Goal: Information Seeking & Learning: Learn about a topic

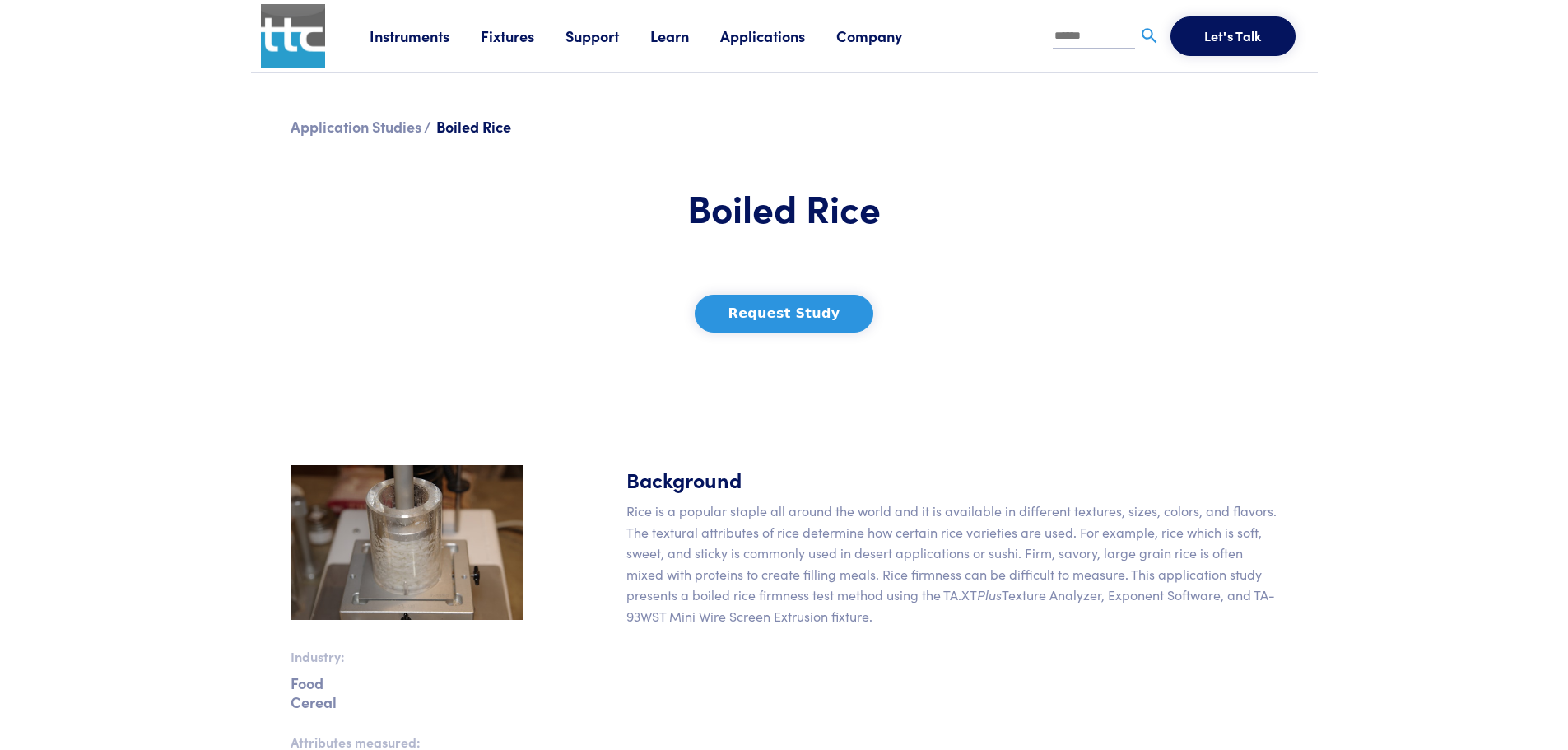
click at [778, 317] on button "Request Study" at bounding box center [784, 314] width 179 height 38
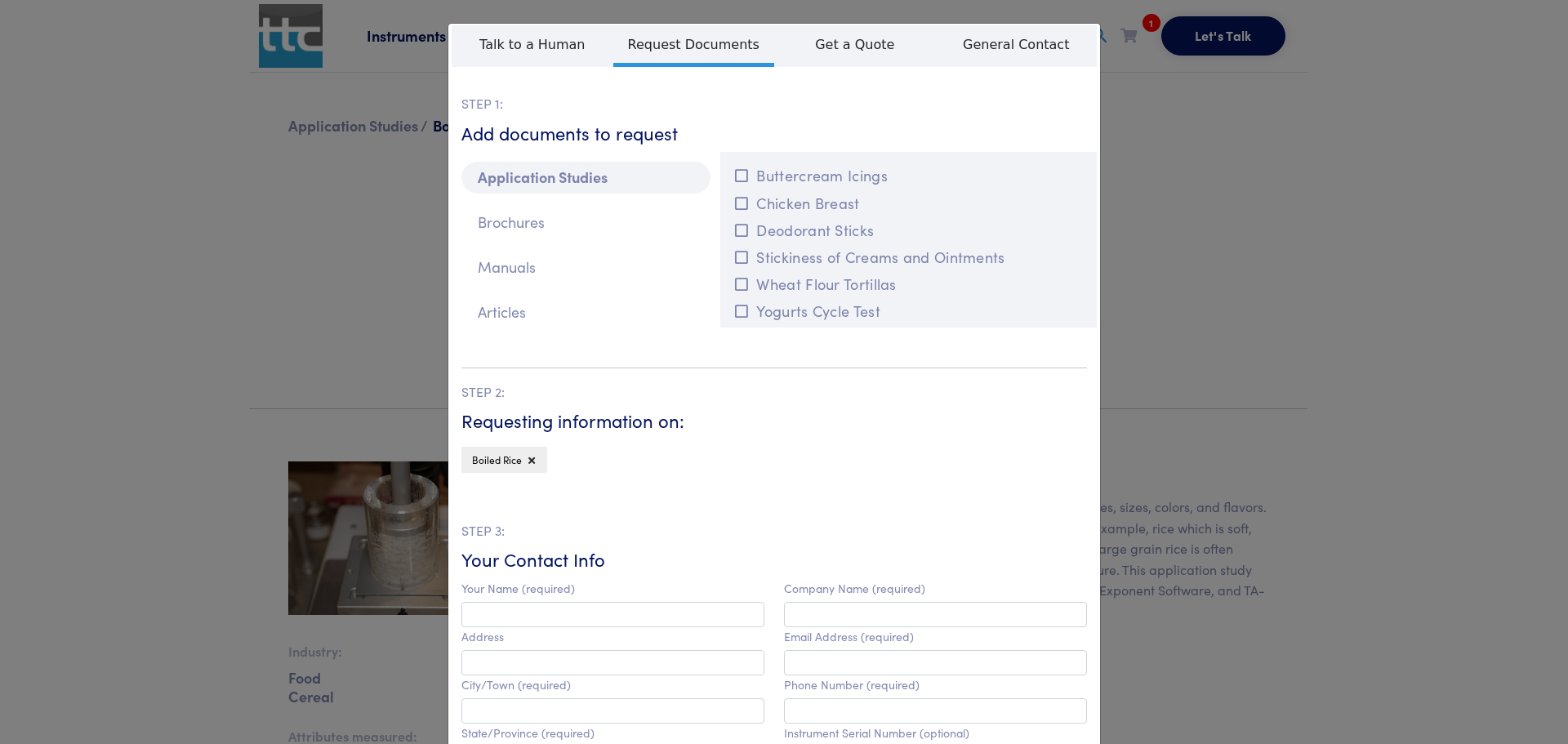
click at [1173, 84] on div "**********" at bounding box center [784, 372] width 1568 height 744
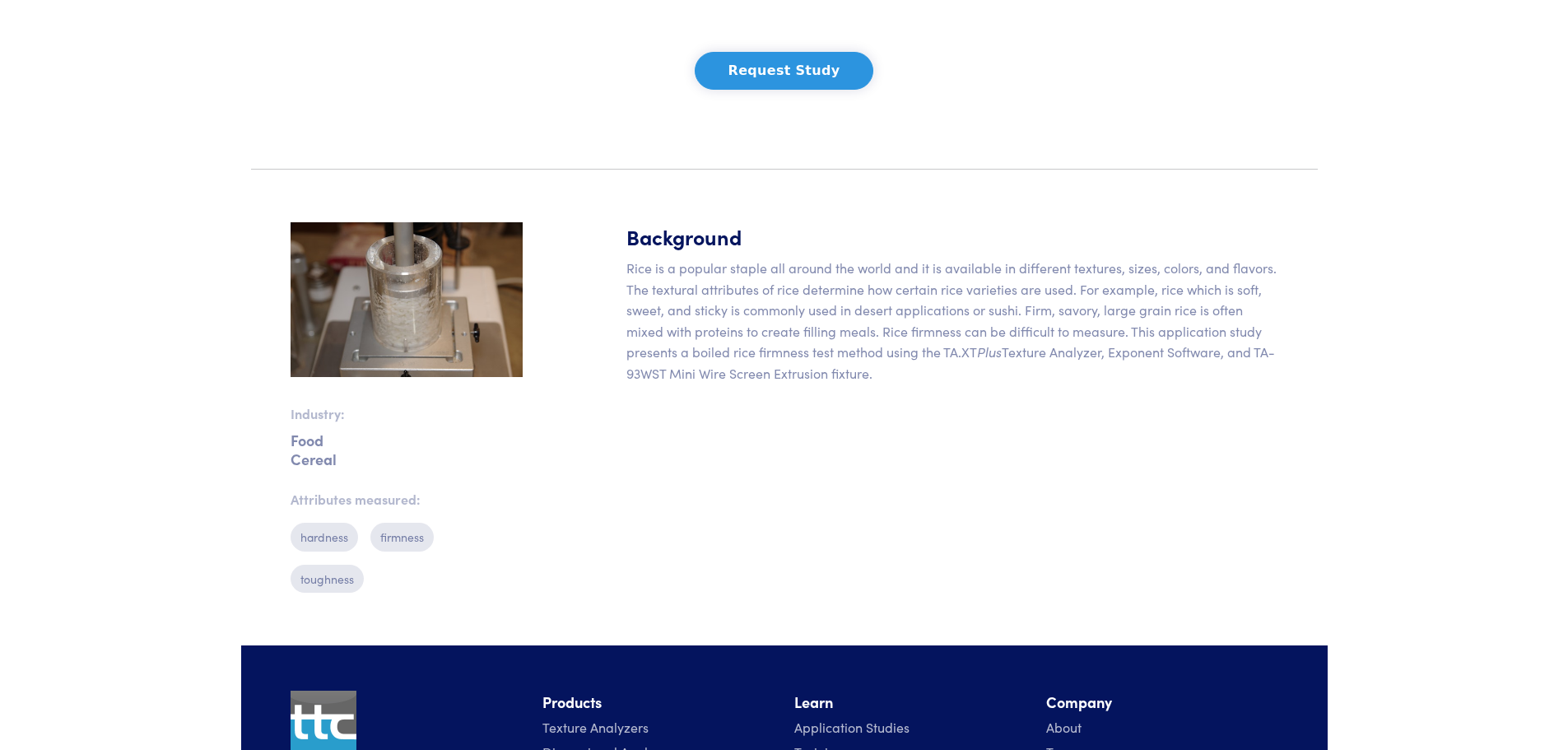
scroll to position [247, 0]
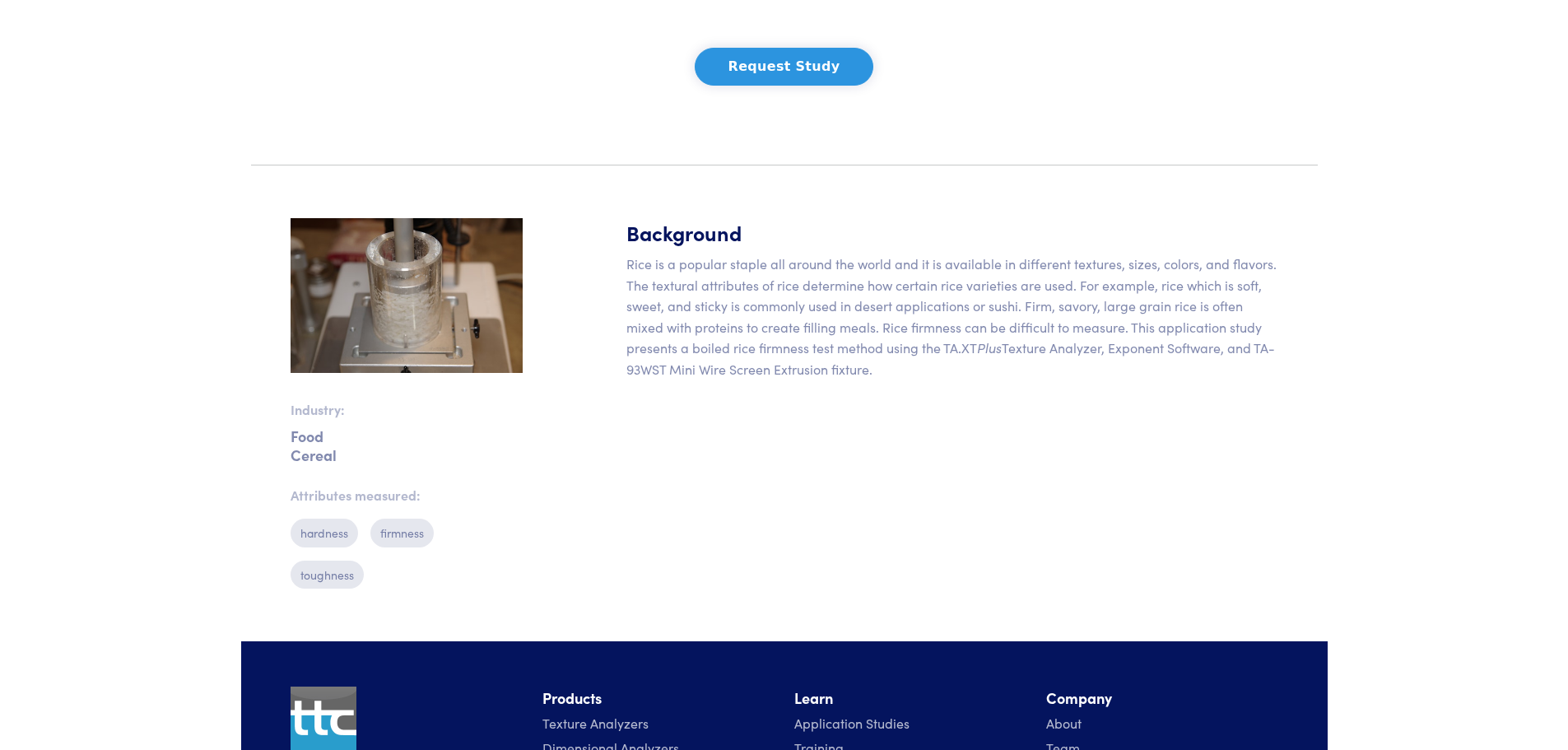
click at [384, 315] on img at bounding box center [406, 296] width 232 height 154
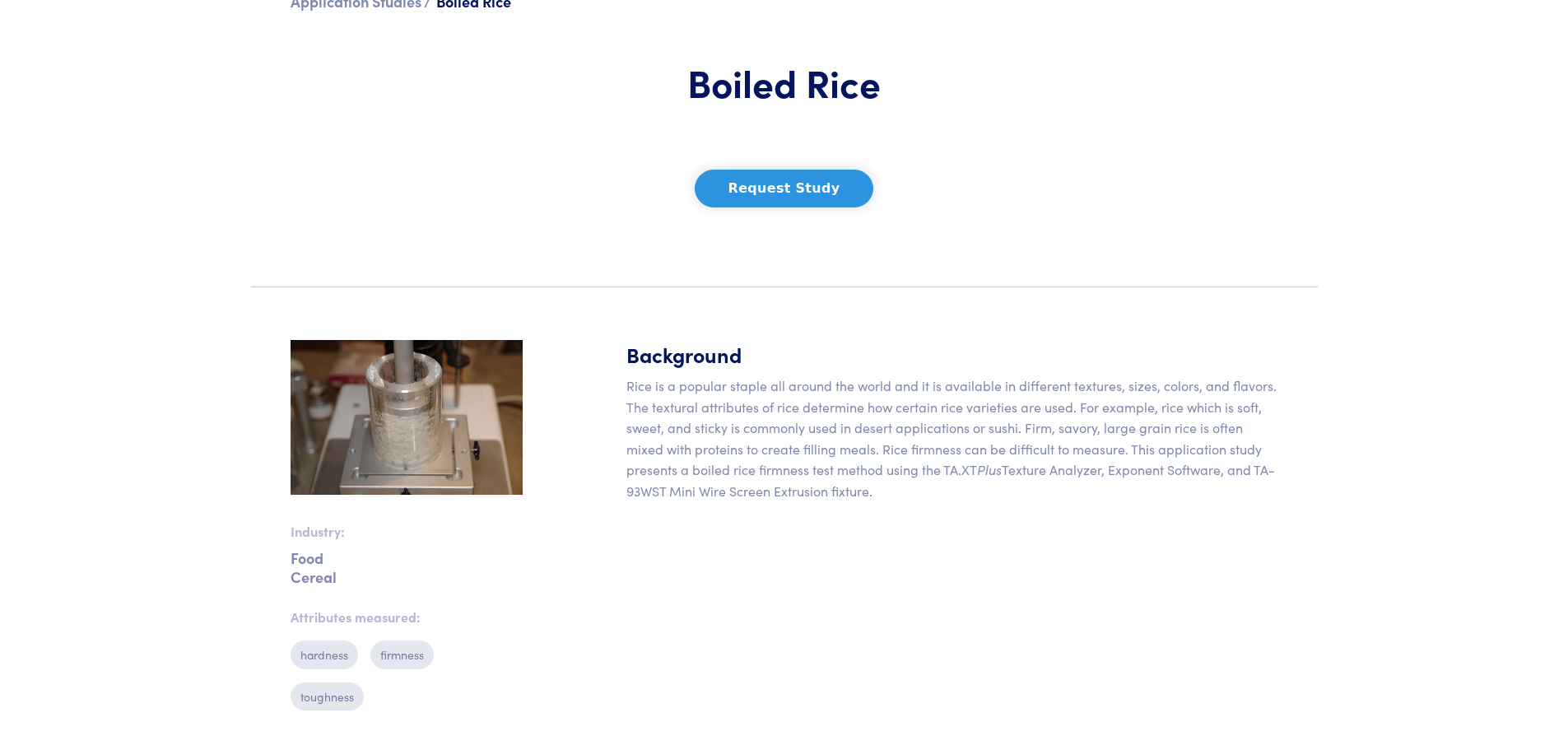
scroll to position [0, 0]
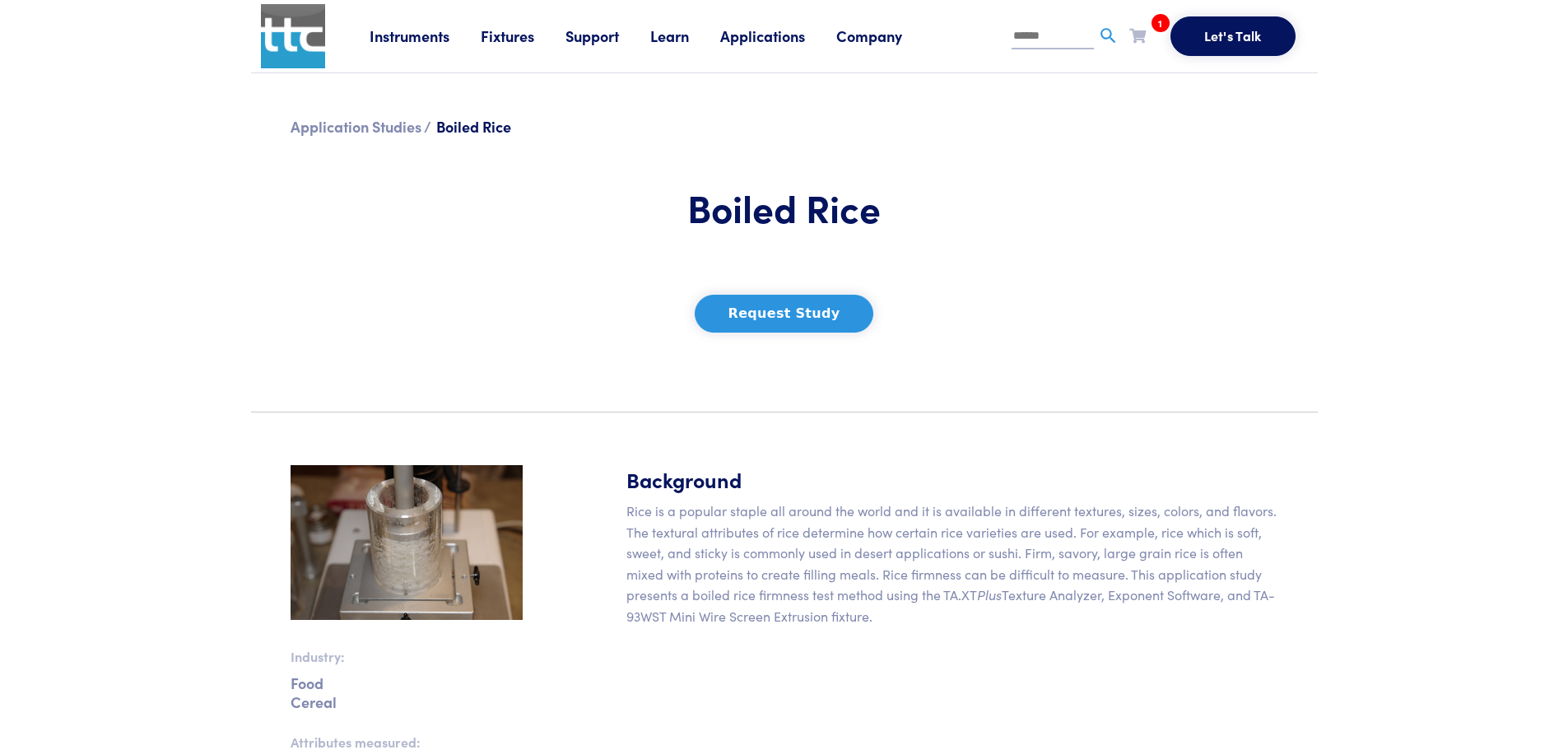
click at [287, 34] on img at bounding box center [293, 37] width 64 height 65
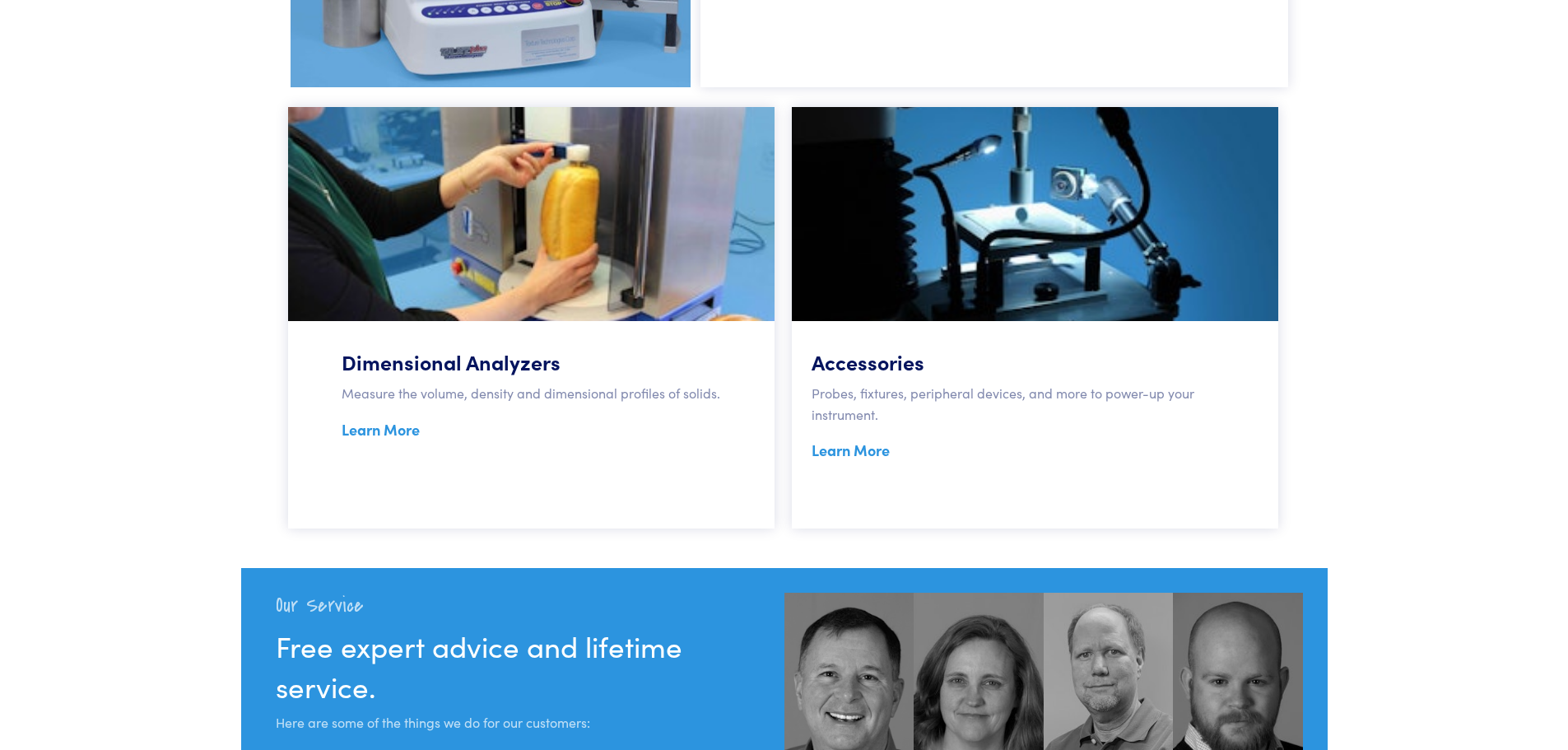
scroll to position [1153, 0]
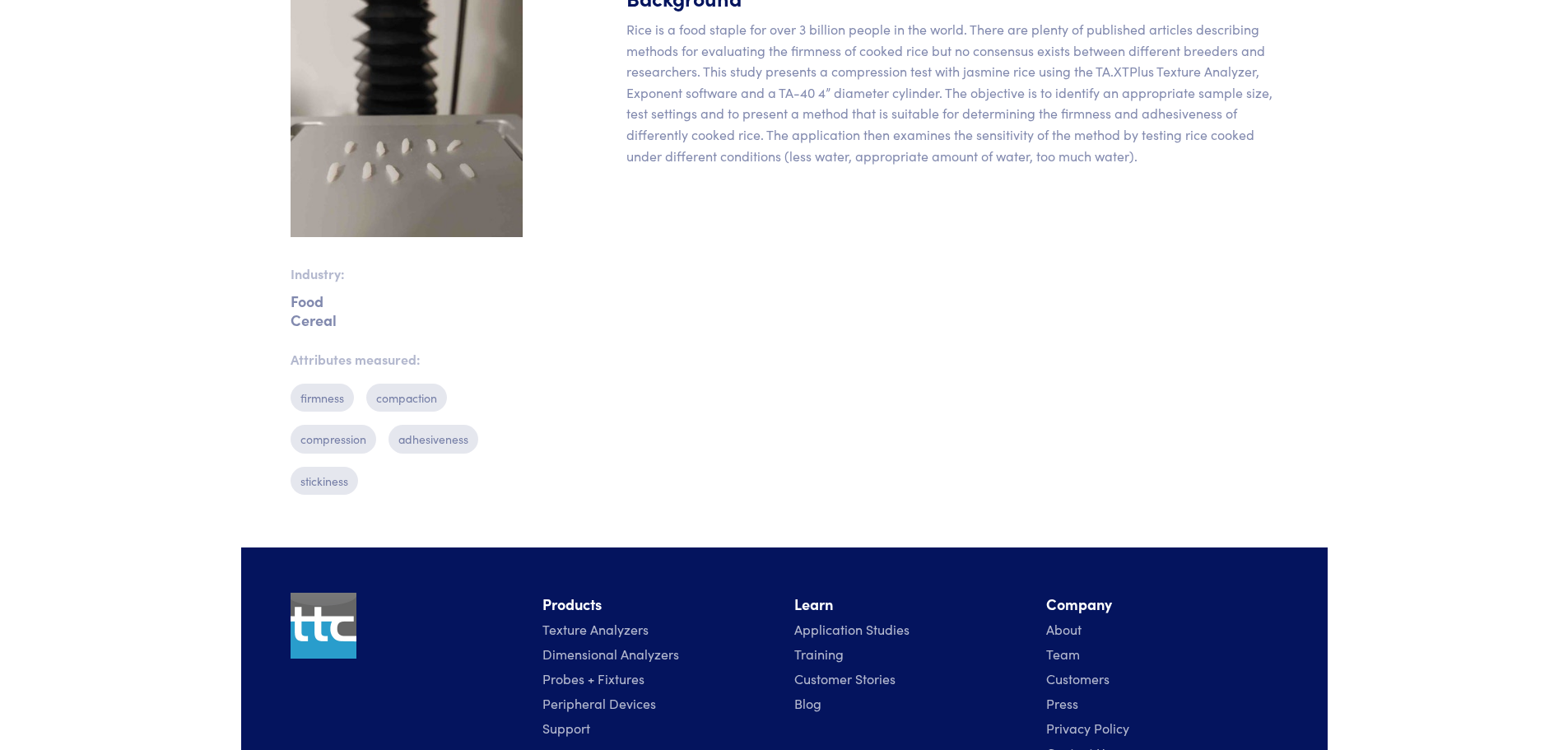
scroll to position [82, 0]
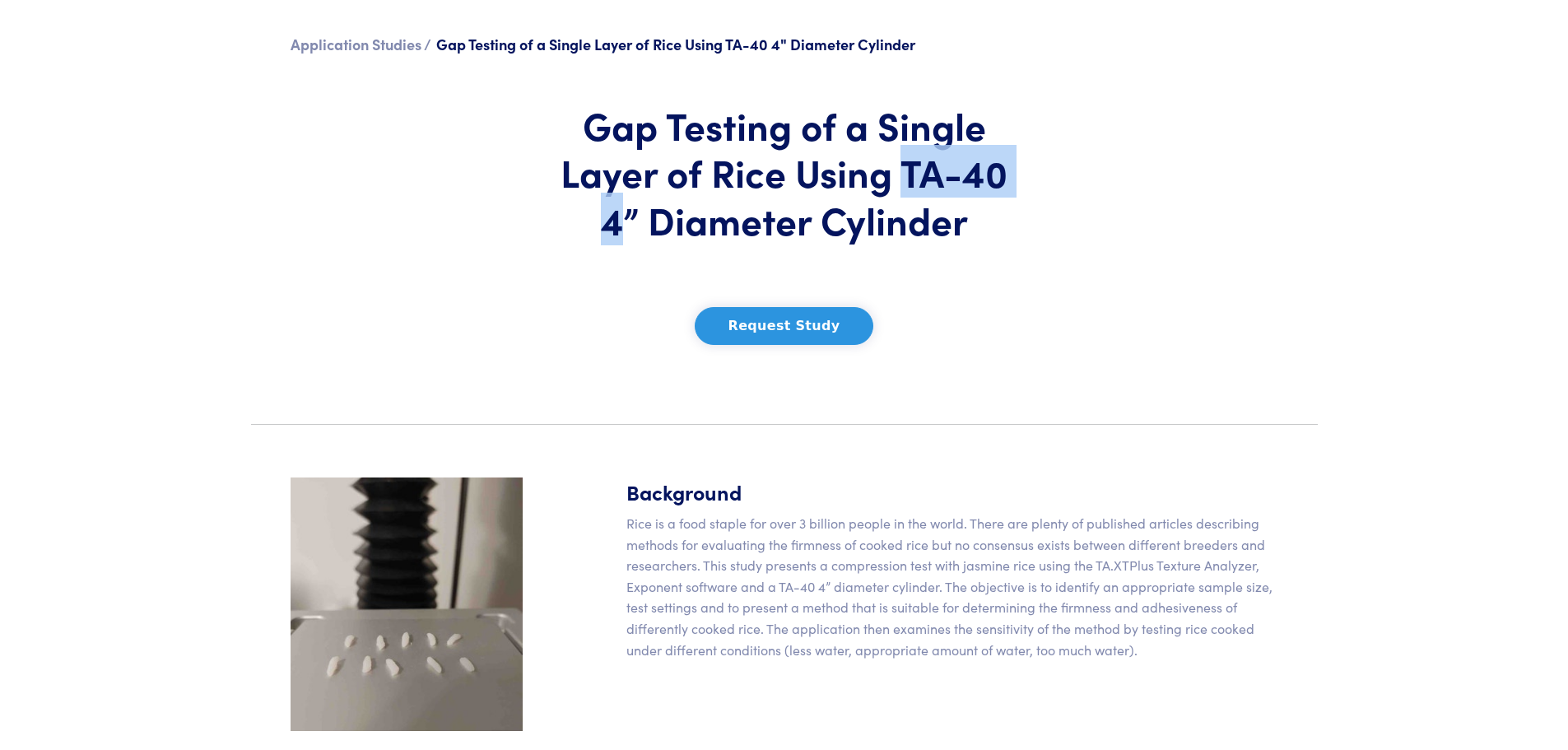
drag, startPoint x: 906, startPoint y: 172, endPoint x: 624, endPoint y: 220, distance: 286.1
click at [624, 220] on h1 "Gap Testing of a Single Layer of Rice Using TA-40 4” Diameter Cylinder" at bounding box center [784, 172] width 484 height 142
copy h1 "TA-40 4"
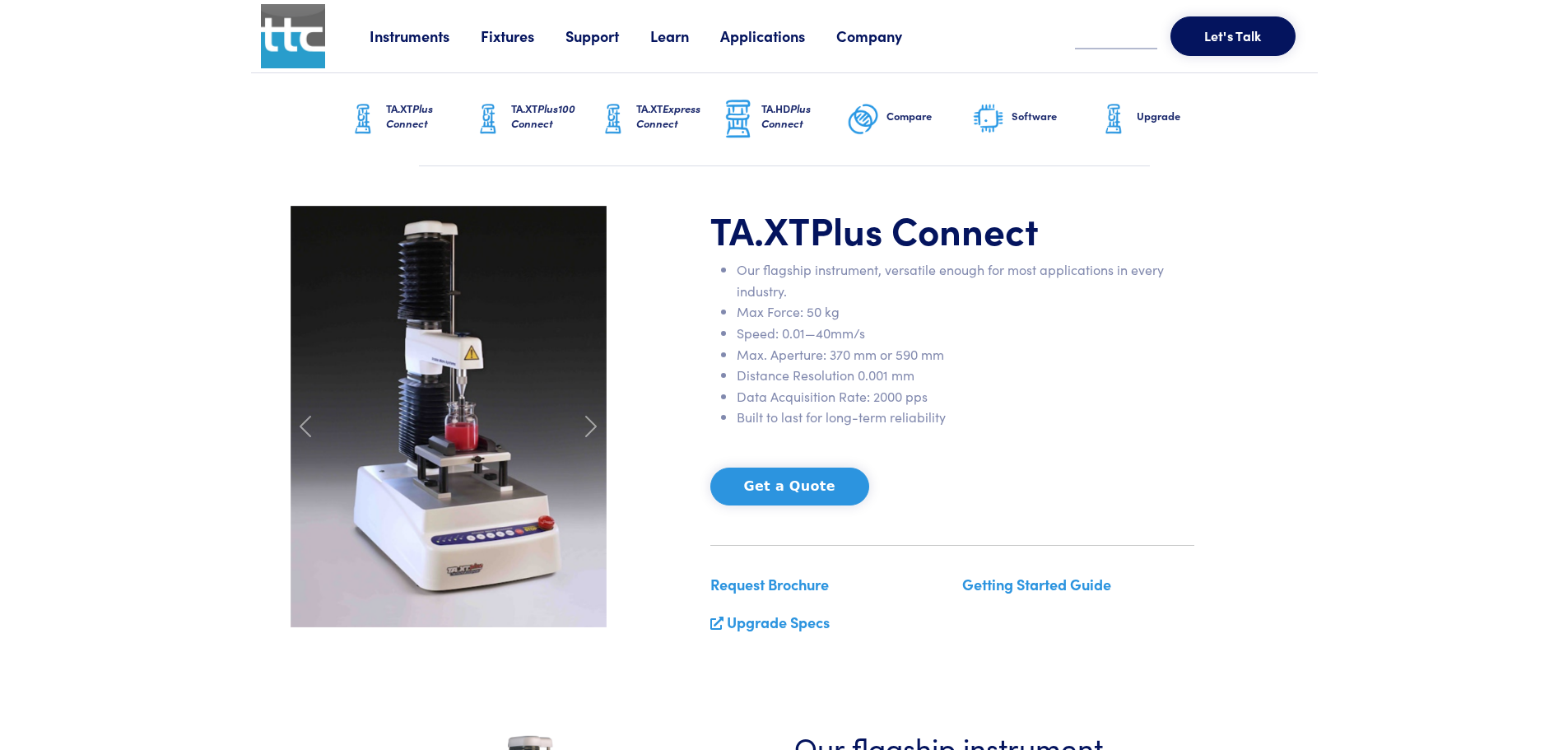
click at [416, 31] on link "Instruments" at bounding box center [425, 35] width 111 height 21
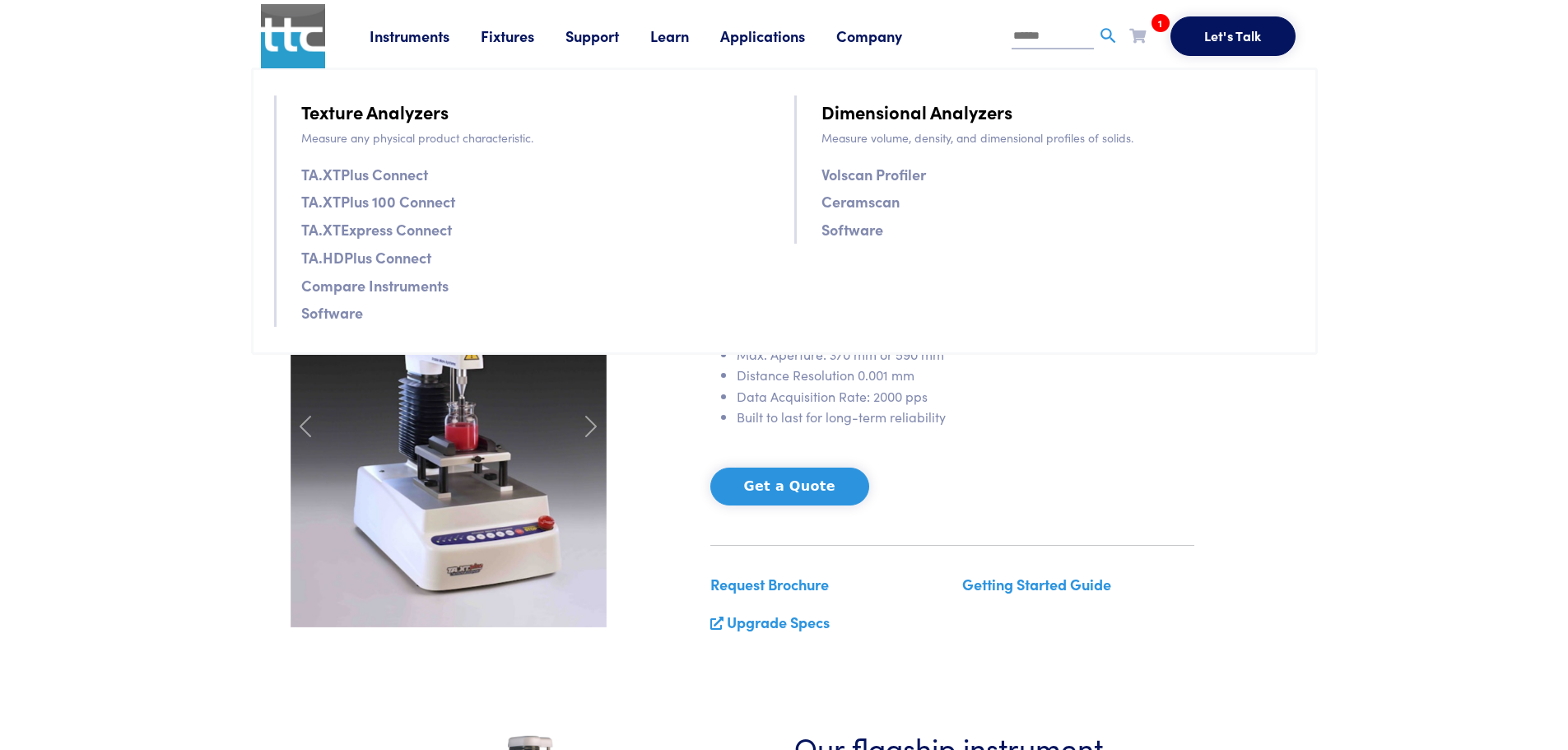
click at [743, 38] on link "Applications" at bounding box center [778, 35] width 116 height 21
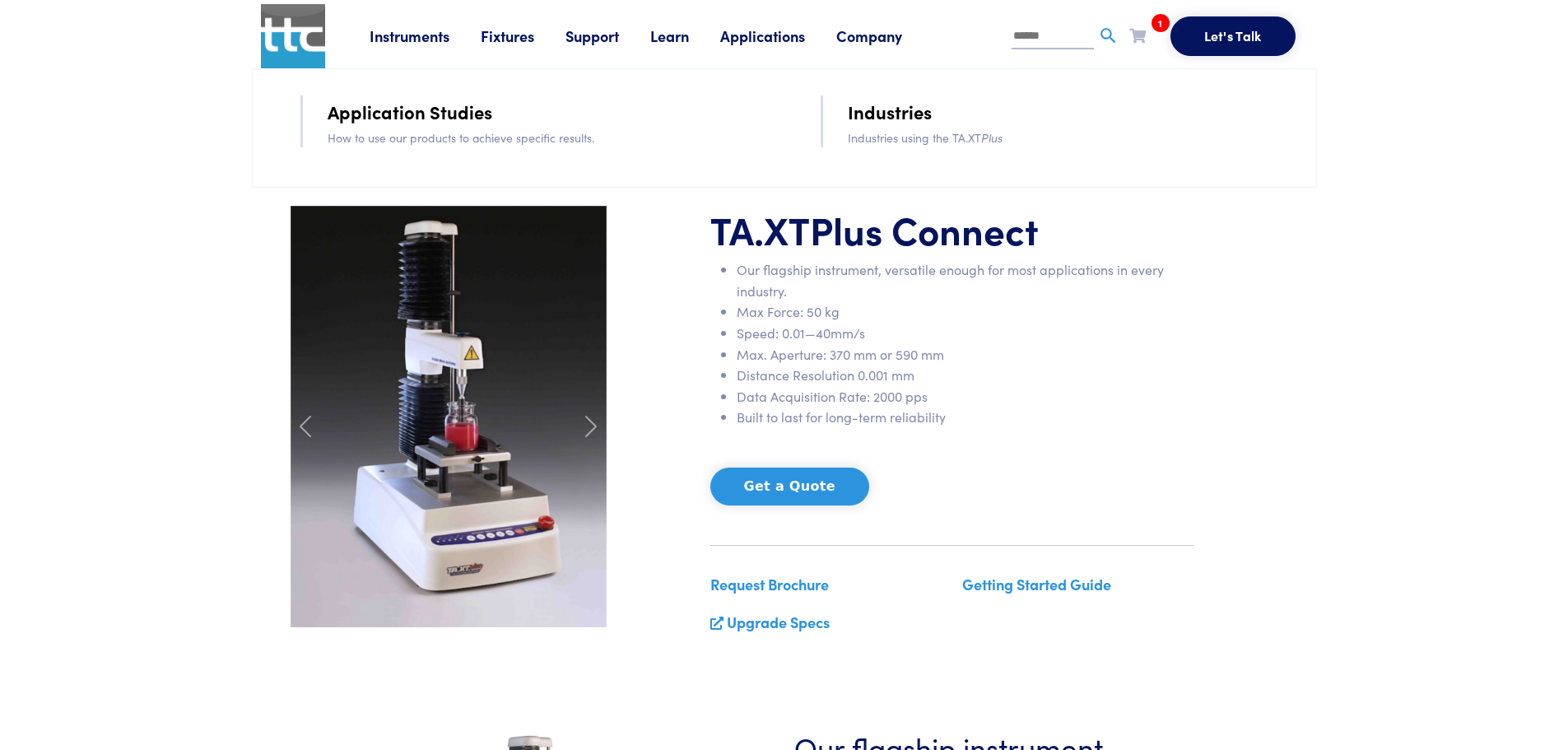
click at [743, 38] on link "Applications" at bounding box center [778, 35] width 116 height 21
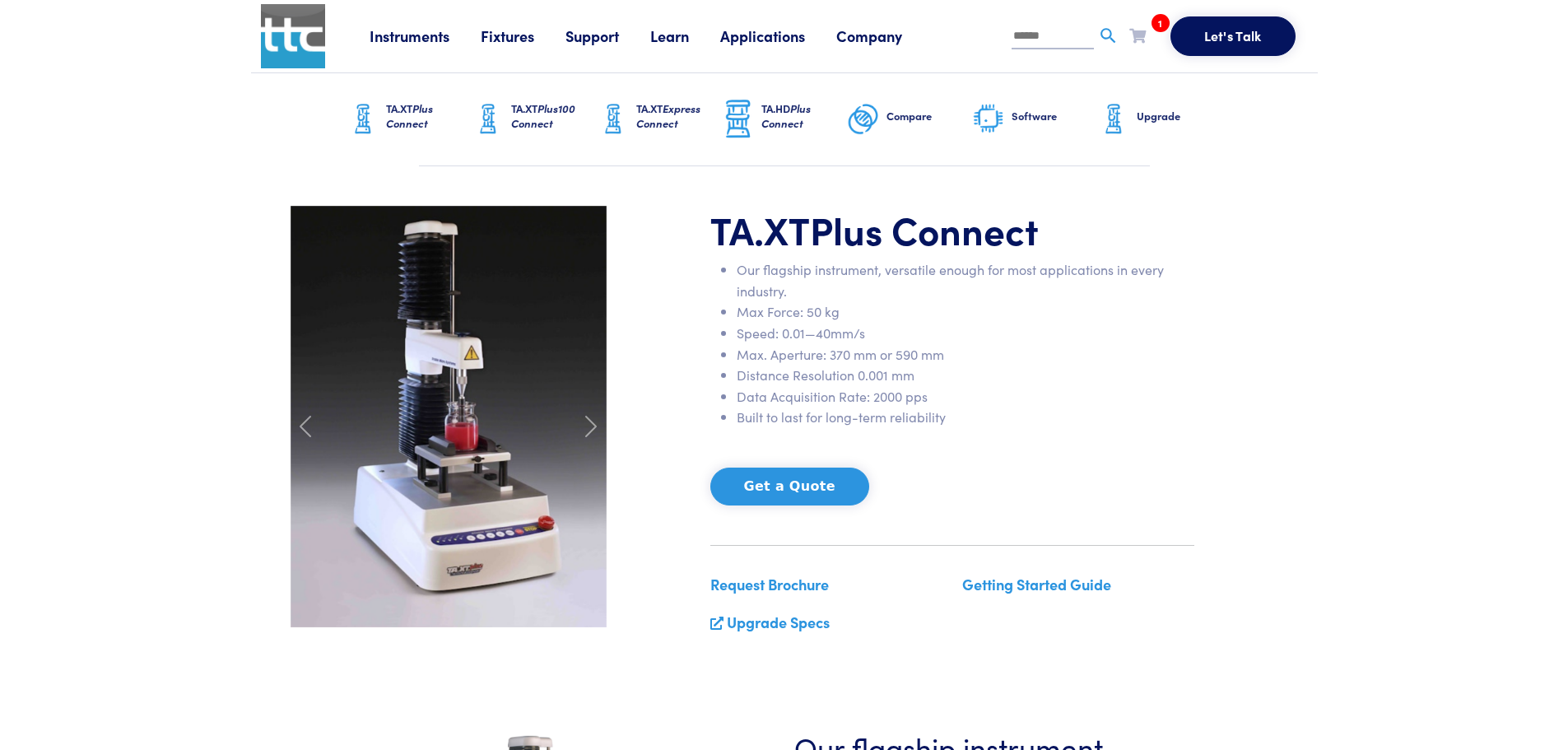
click at [529, 30] on link "Fixtures" at bounding box center [523, 35] width 85 height 21
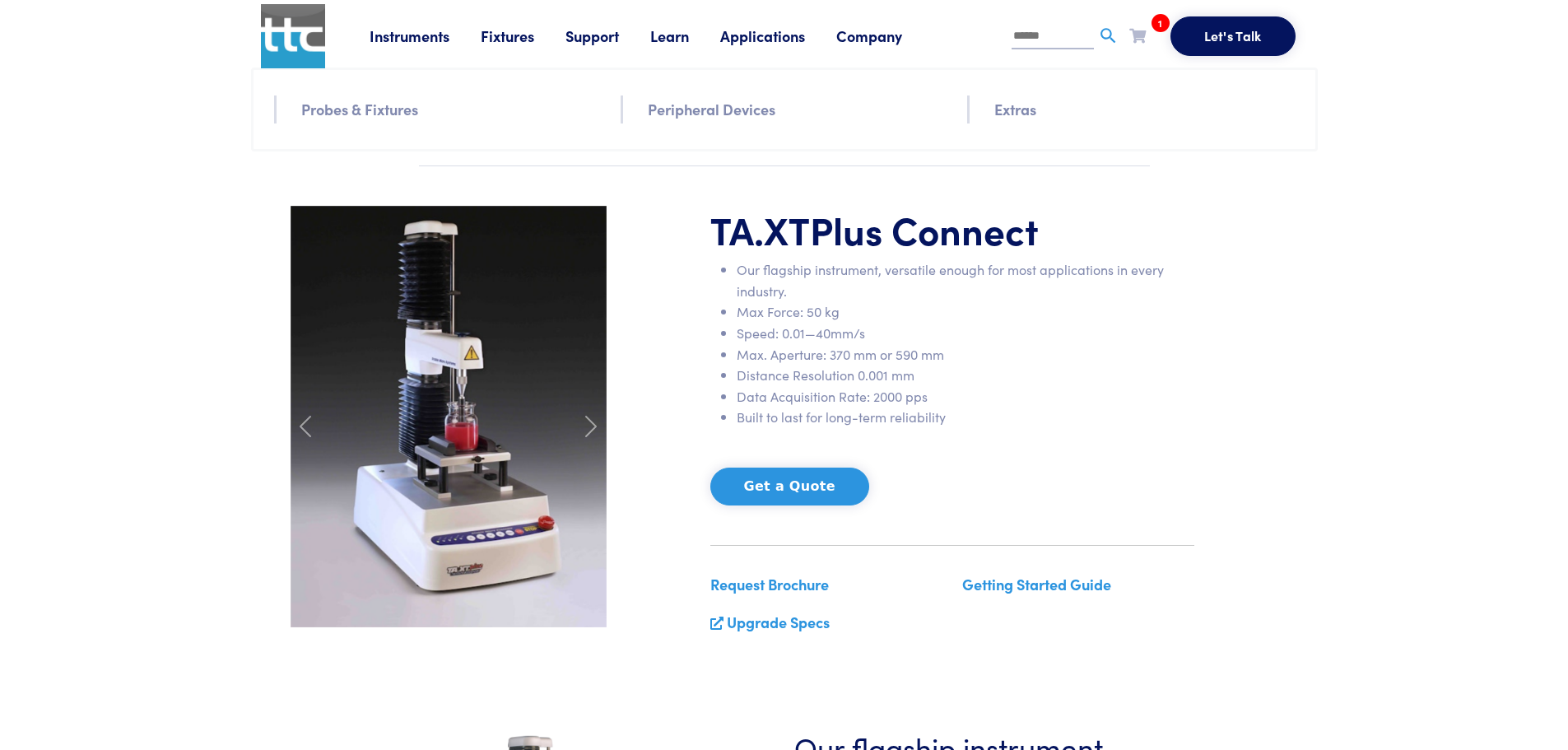
click at [411, 43] on link "Instruments" at bounding box center [425, 35] width 111 height 21
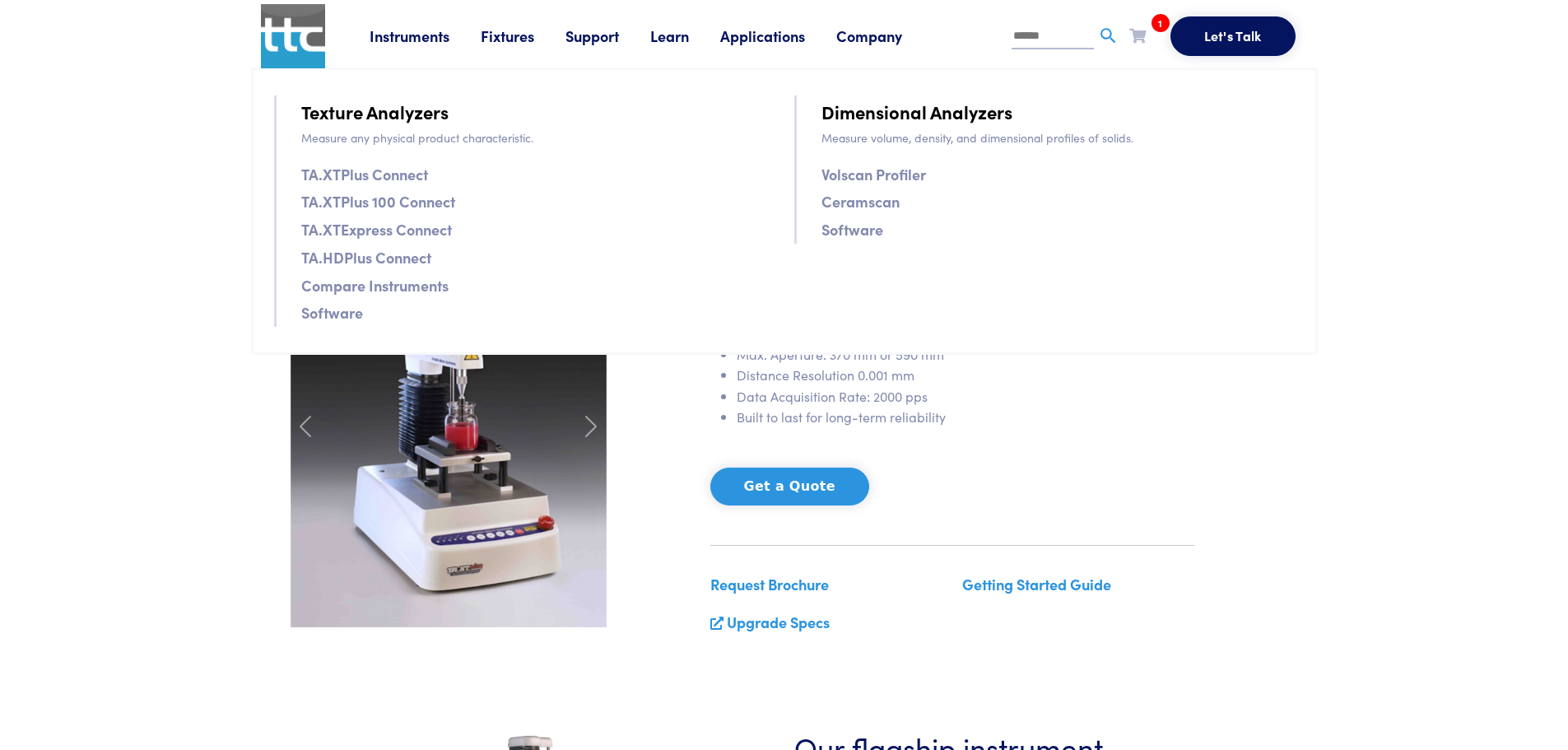
click at [503, 41] on link "Fixtures" at bounding box center [523, 35] width 85 height 21
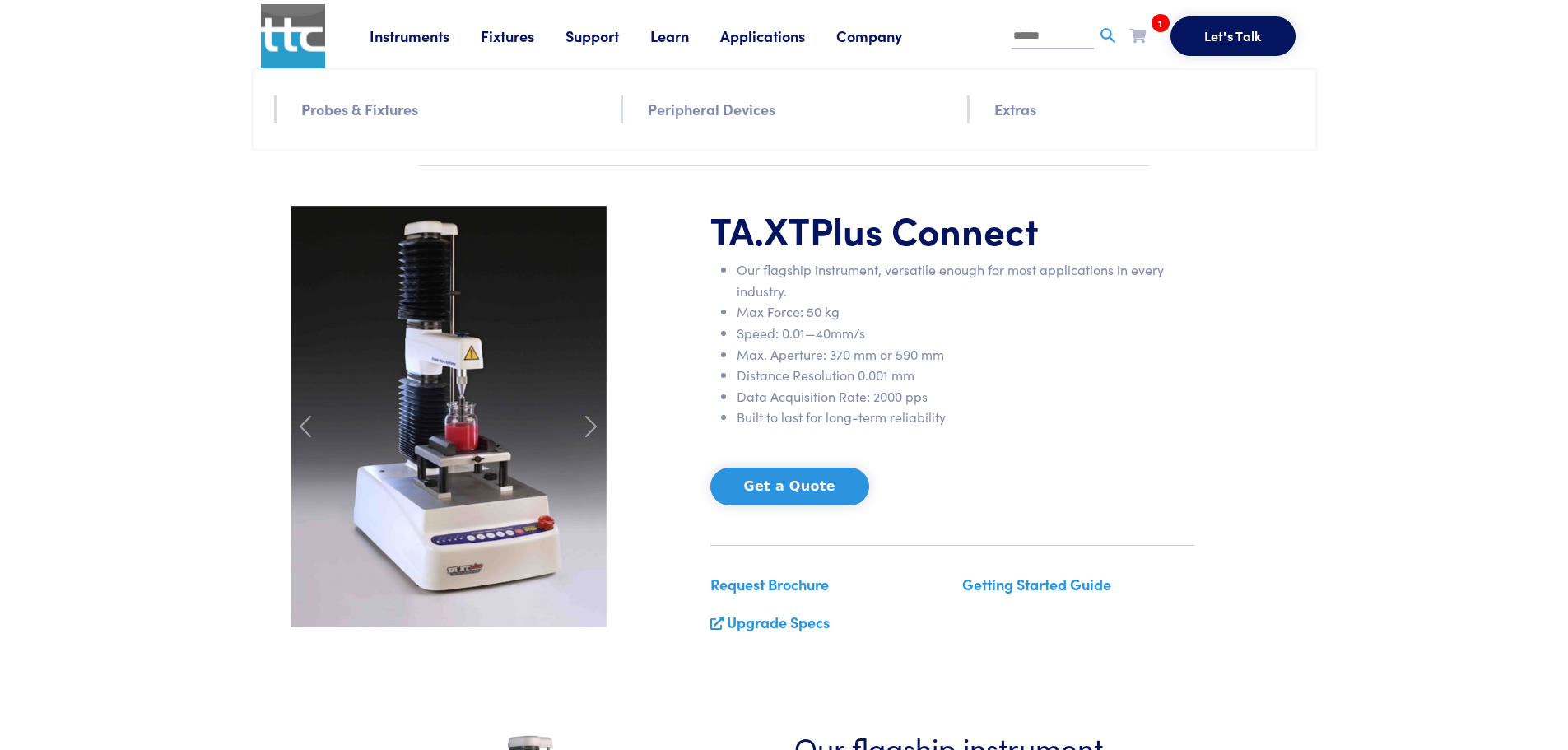
click at [615, 31] on link "Support" at bounding box center [607, 35] width 85 height 21
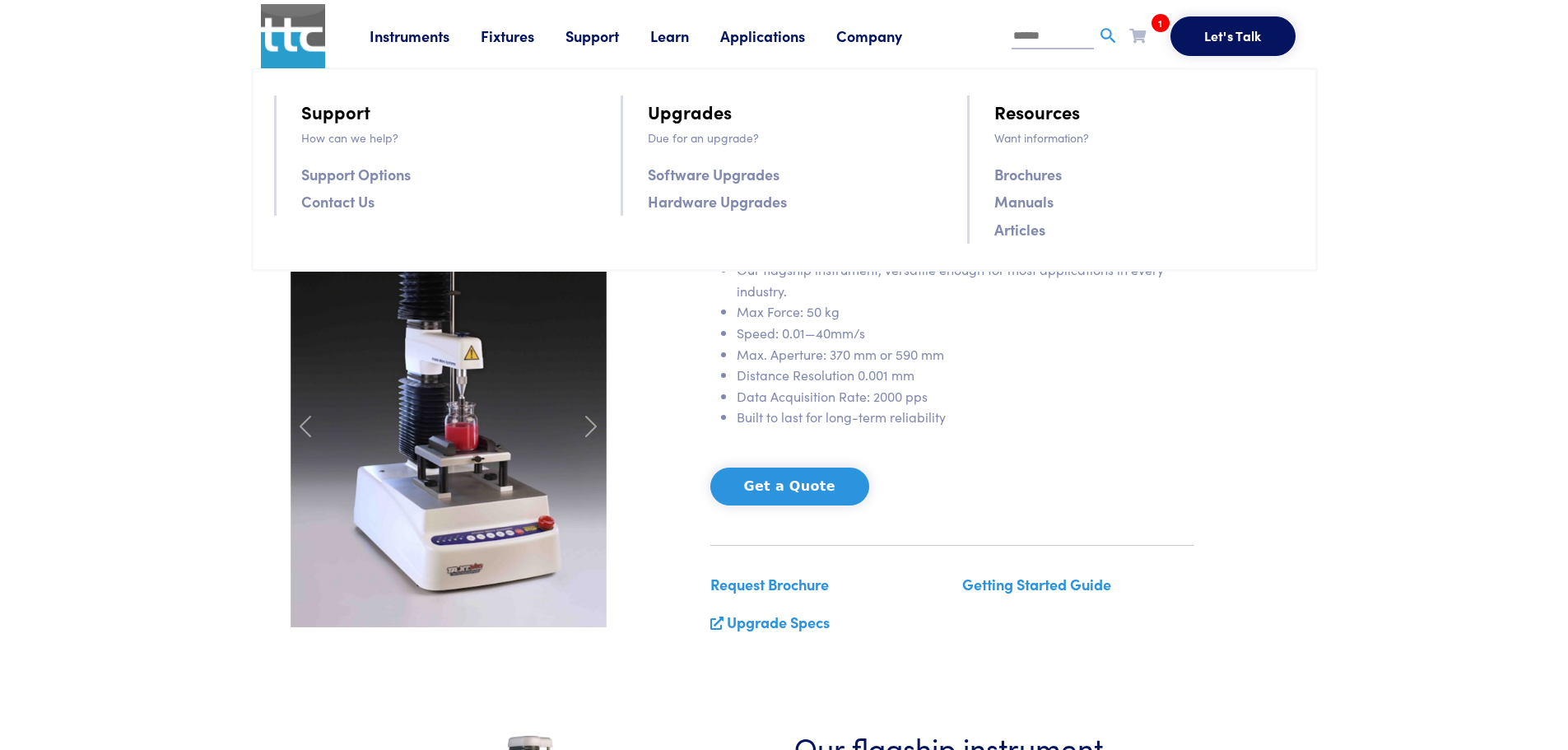
click at [781, 30] on link "Applications" at bounding box center [778, 35] width 116 height 21
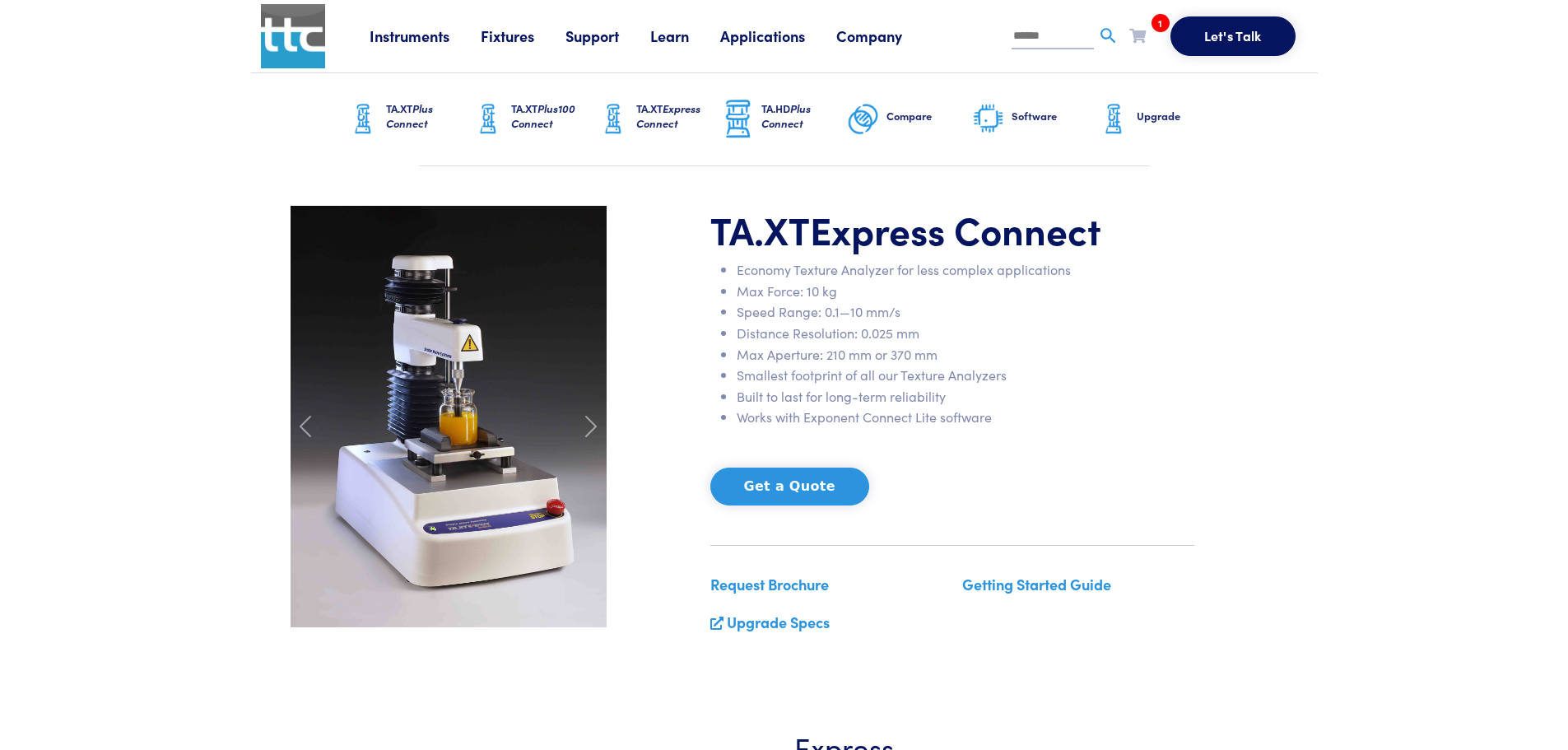
click at [430, 120] on h6 "TA.XT Plus Connect" at bounding box center [429, 116] width 86 height 30
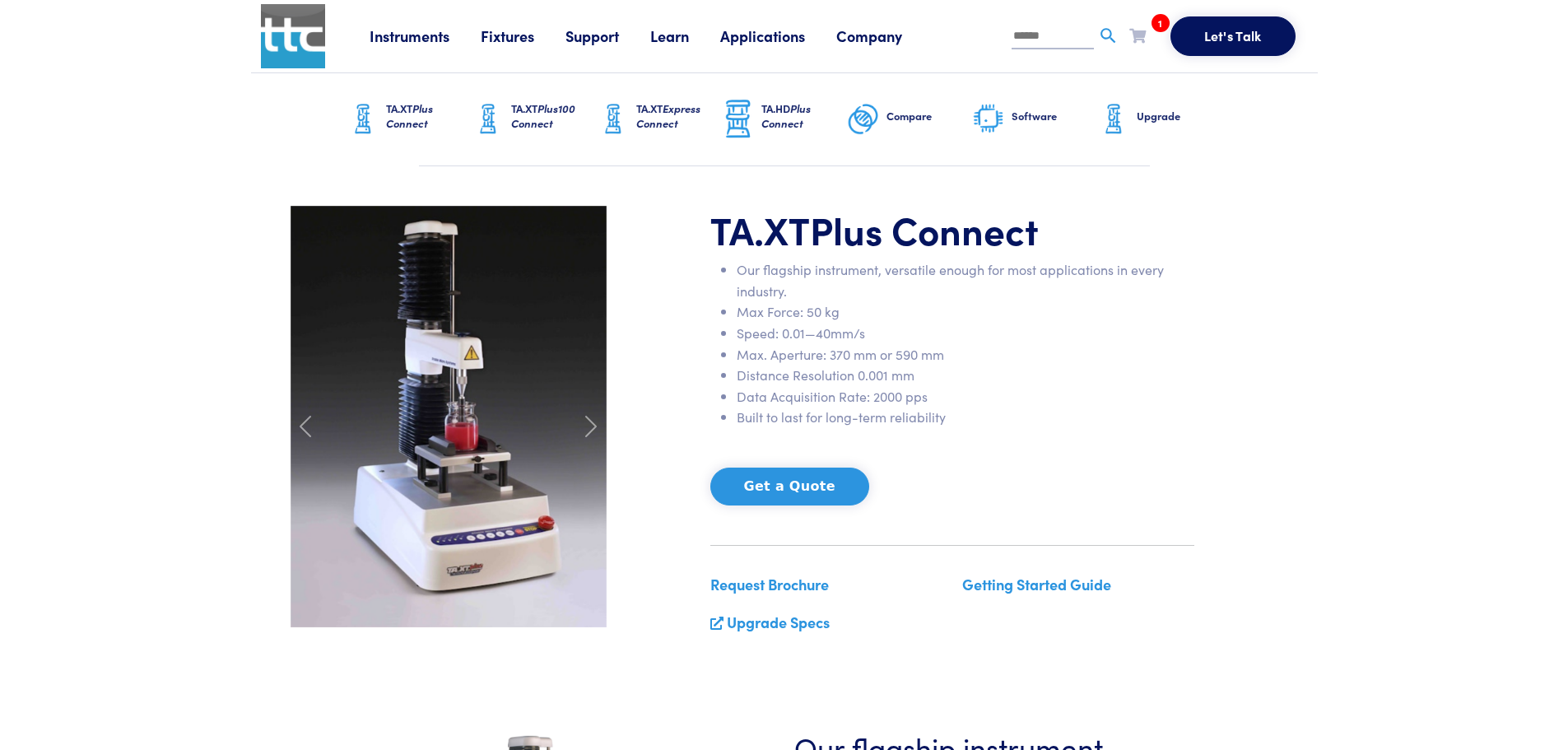
click at [1152, 128] on link "Upgrade" at bounding box center [1160, 119] width 125 height 92
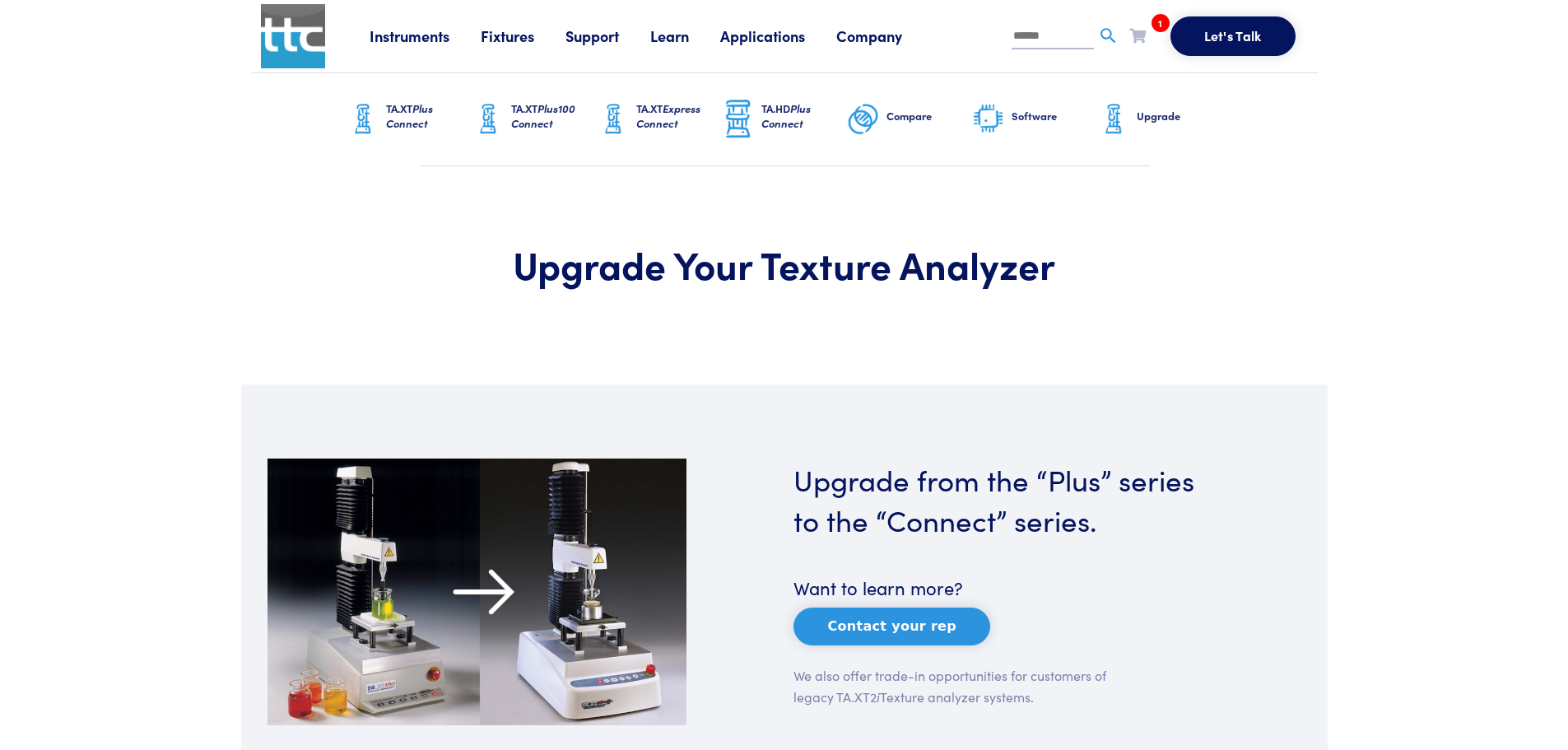
click at [671, 31] on link "Learn" at bounding box center [685, 35] width 70 height 21
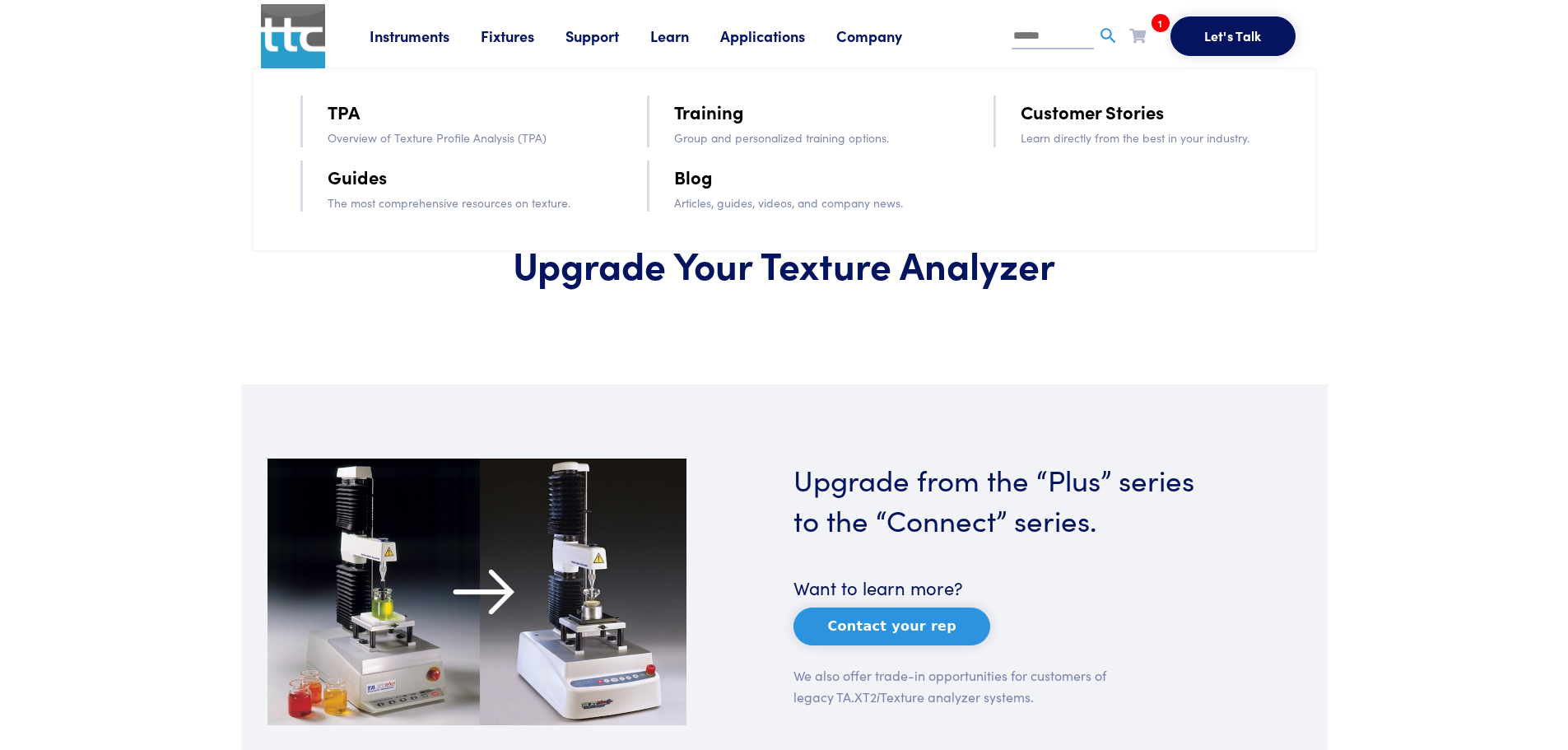
click at [343, 118] on link "TPA" at bounding box center [344, 111] width 32 height 29
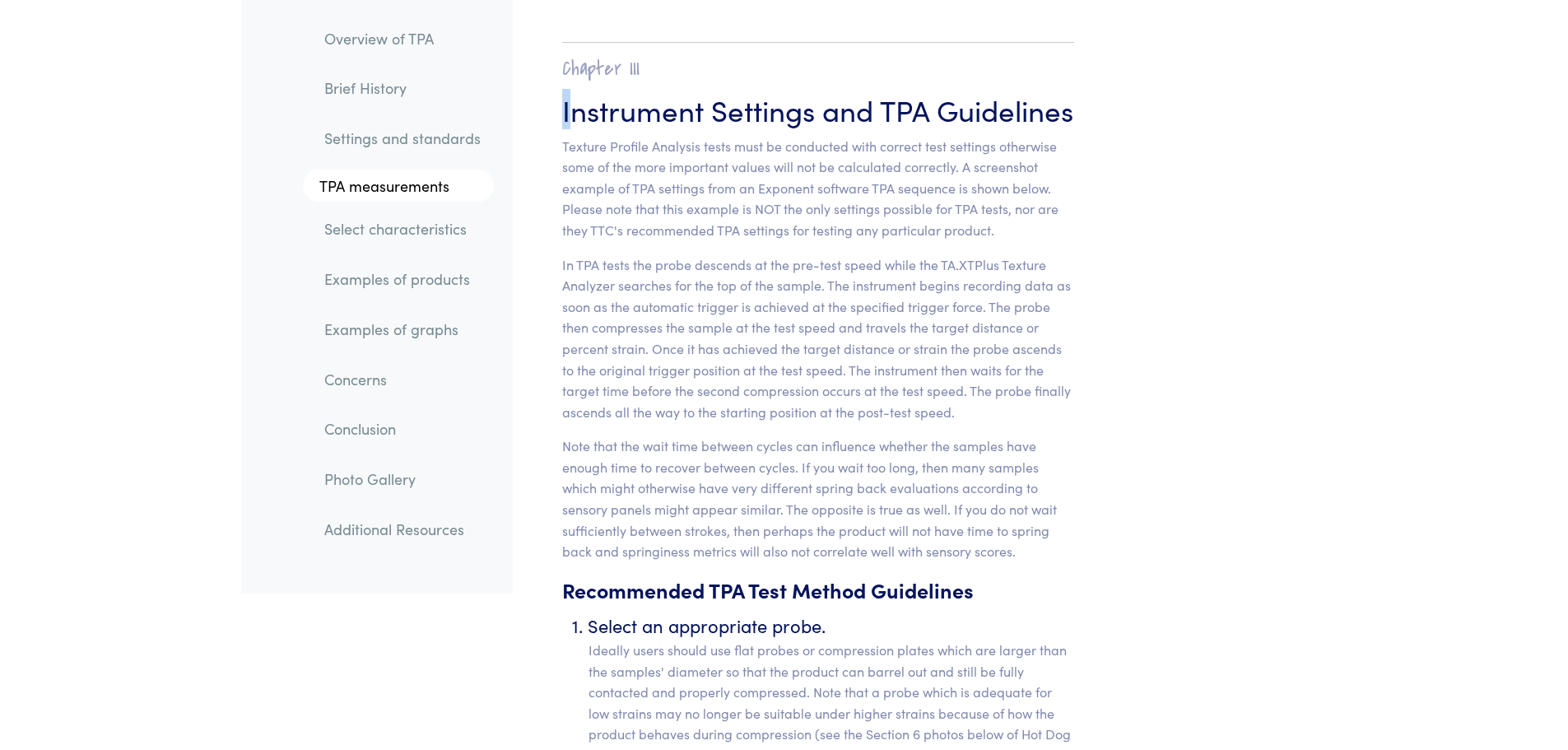
scroll to position [6052, 0]
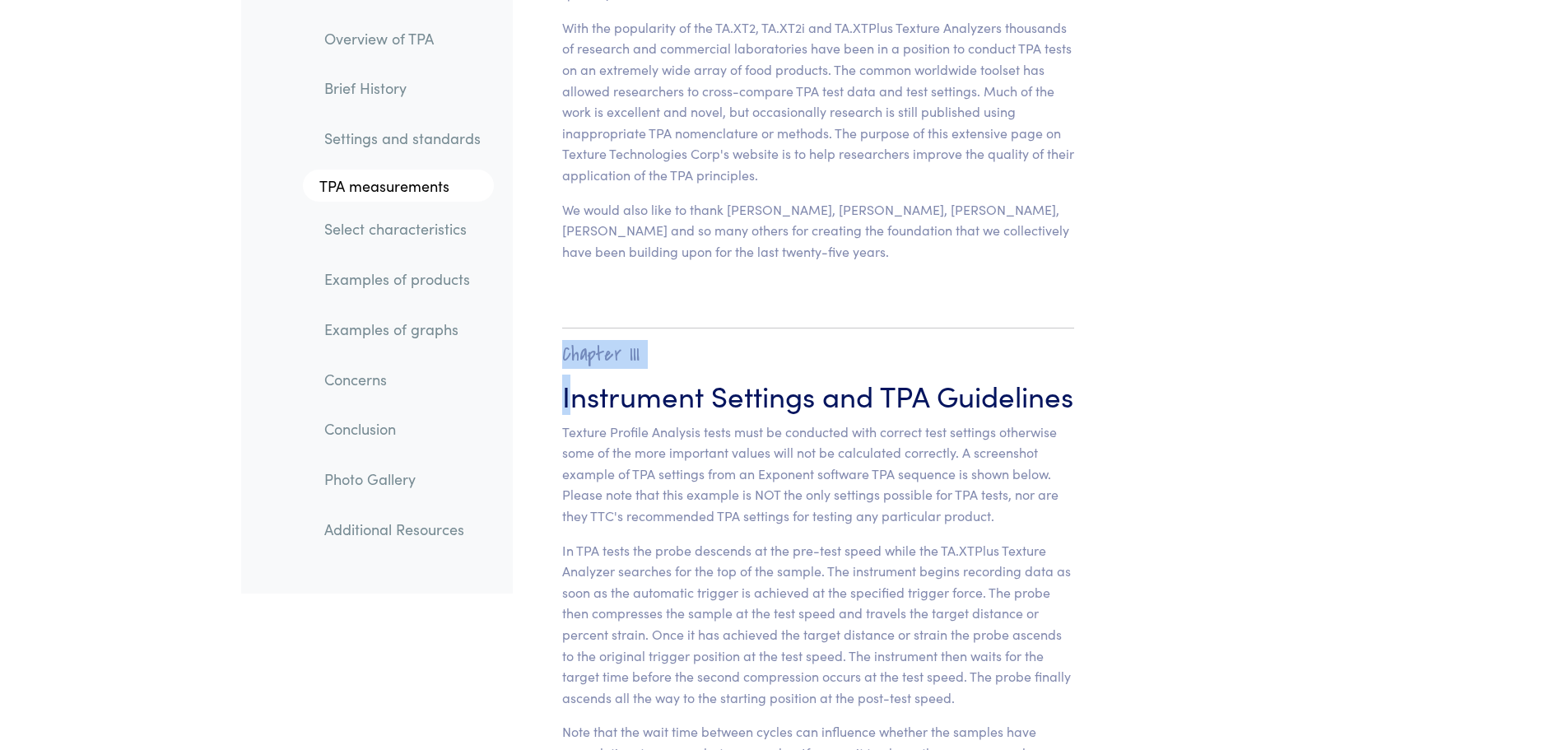
drag, startPoint x: 567, startPoint y: 284, endPoint x: 678, endPoint y: 247, distance: 117.0
click at [570, 375] on h3 "Instrument Settings and TPA Guidelines" at bounding box center [818, 394] width 513 height 40
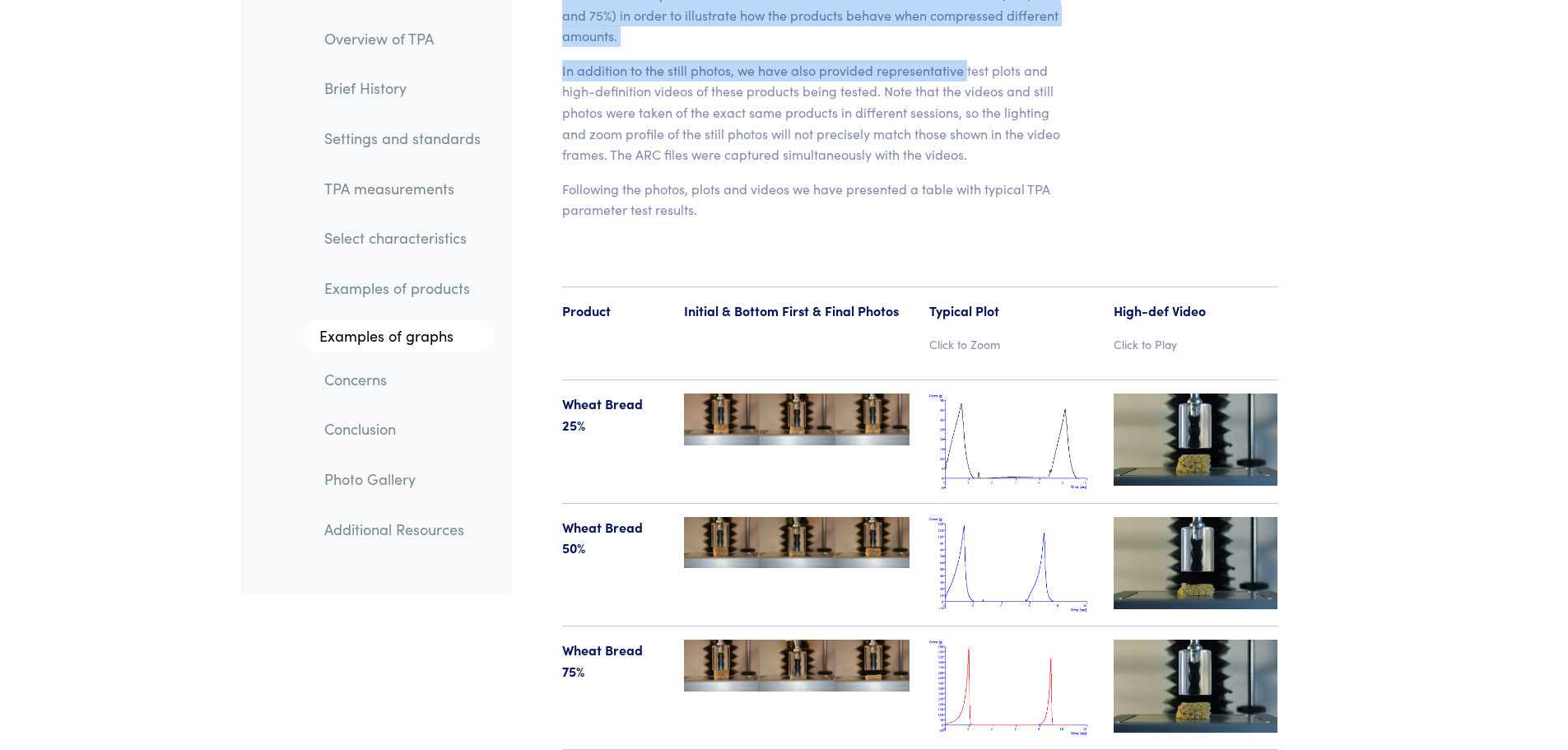
scroll to position [16851, 0]
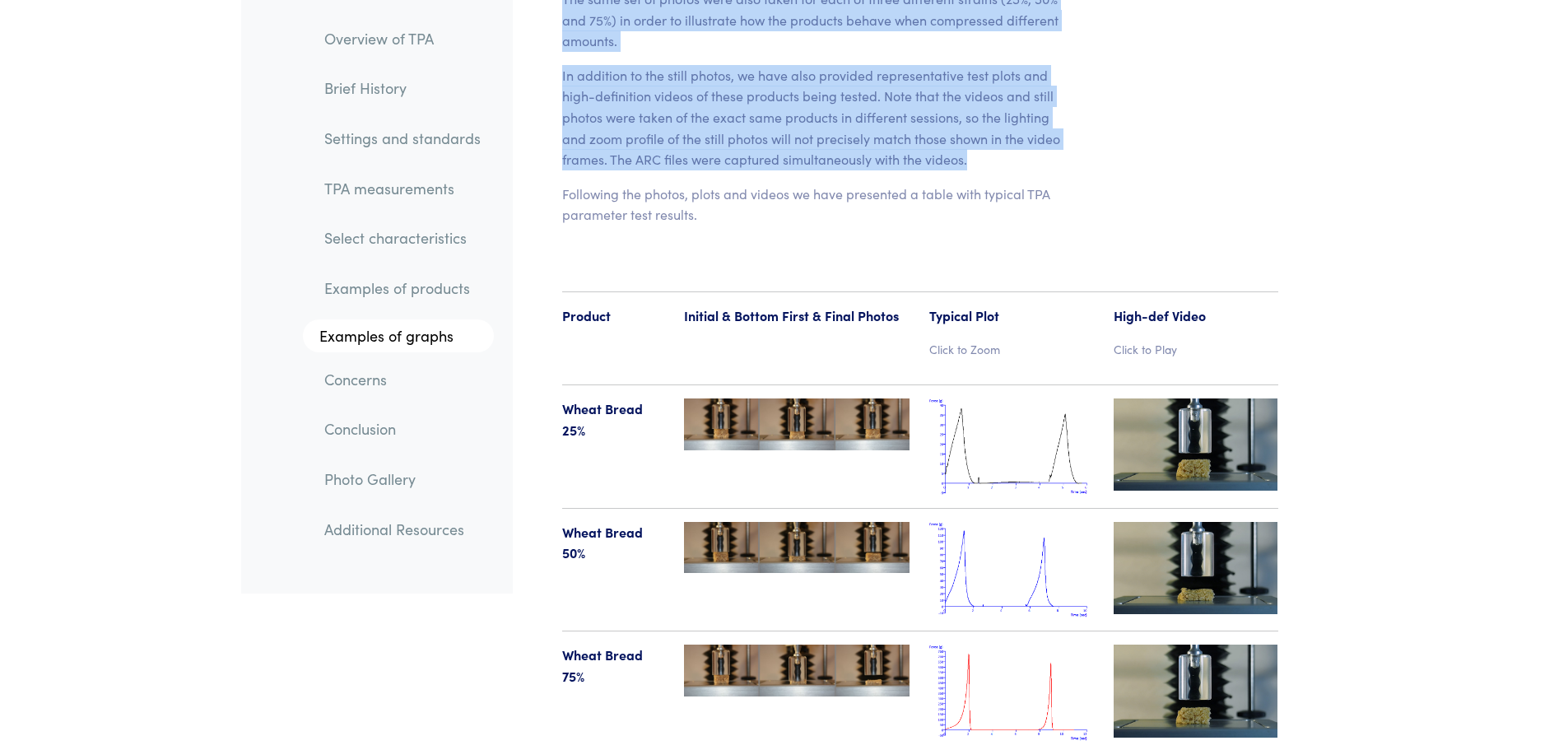
drag, startPoint x: 563, startPoint y: 333, endPoint x: 1027, endPoint y: 117, distance: 511.8
click at [1027, 117] on div "Chapter I Overview of TPA Texture Profile Analysis is a popular double compress…" at bounding box center [921, 642] width 815 height 34839
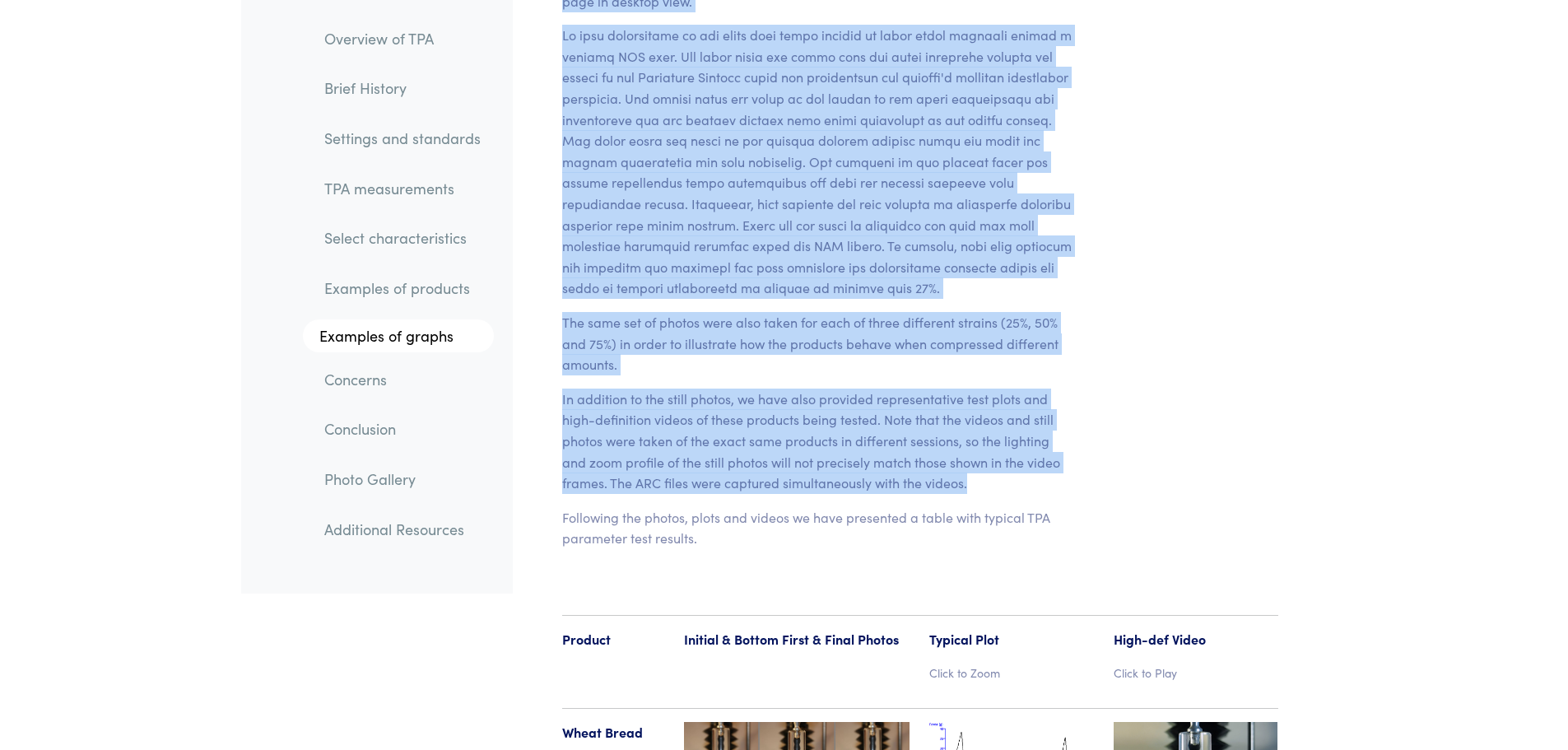
scroll to position [16522, 0]
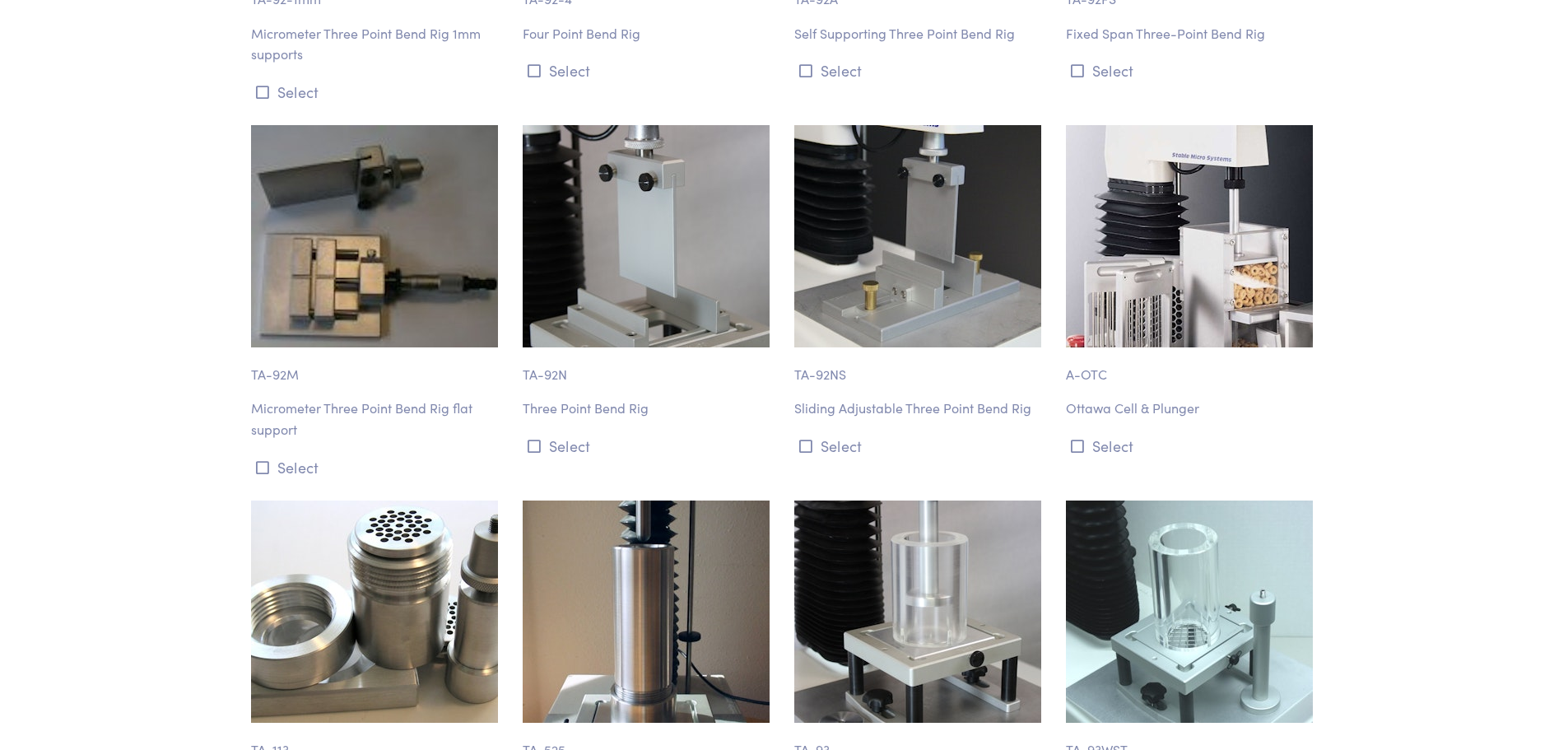
scroll to position [9800, 0]
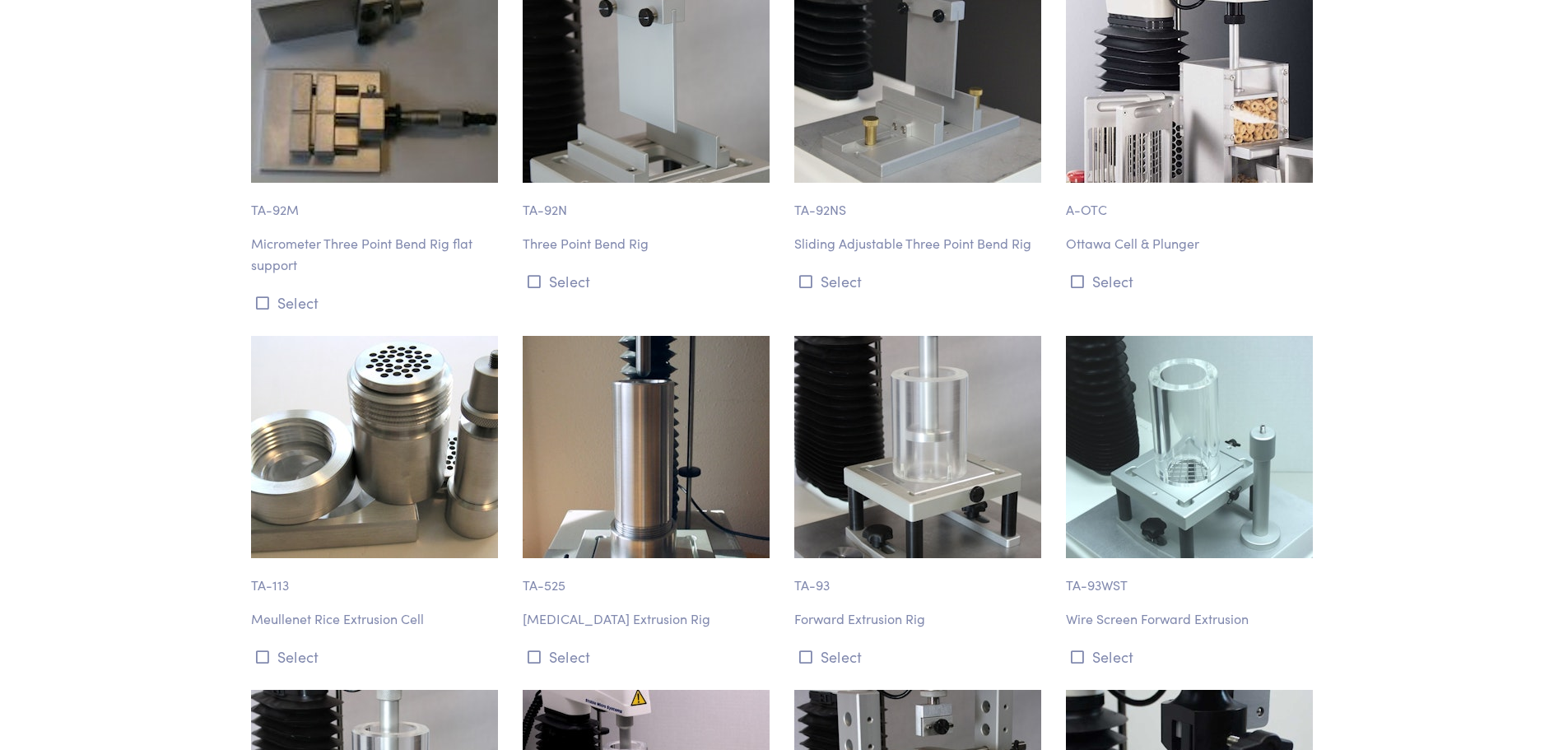
click at [297, 368] on img at bounding box center [374, 447] width 247 height 222
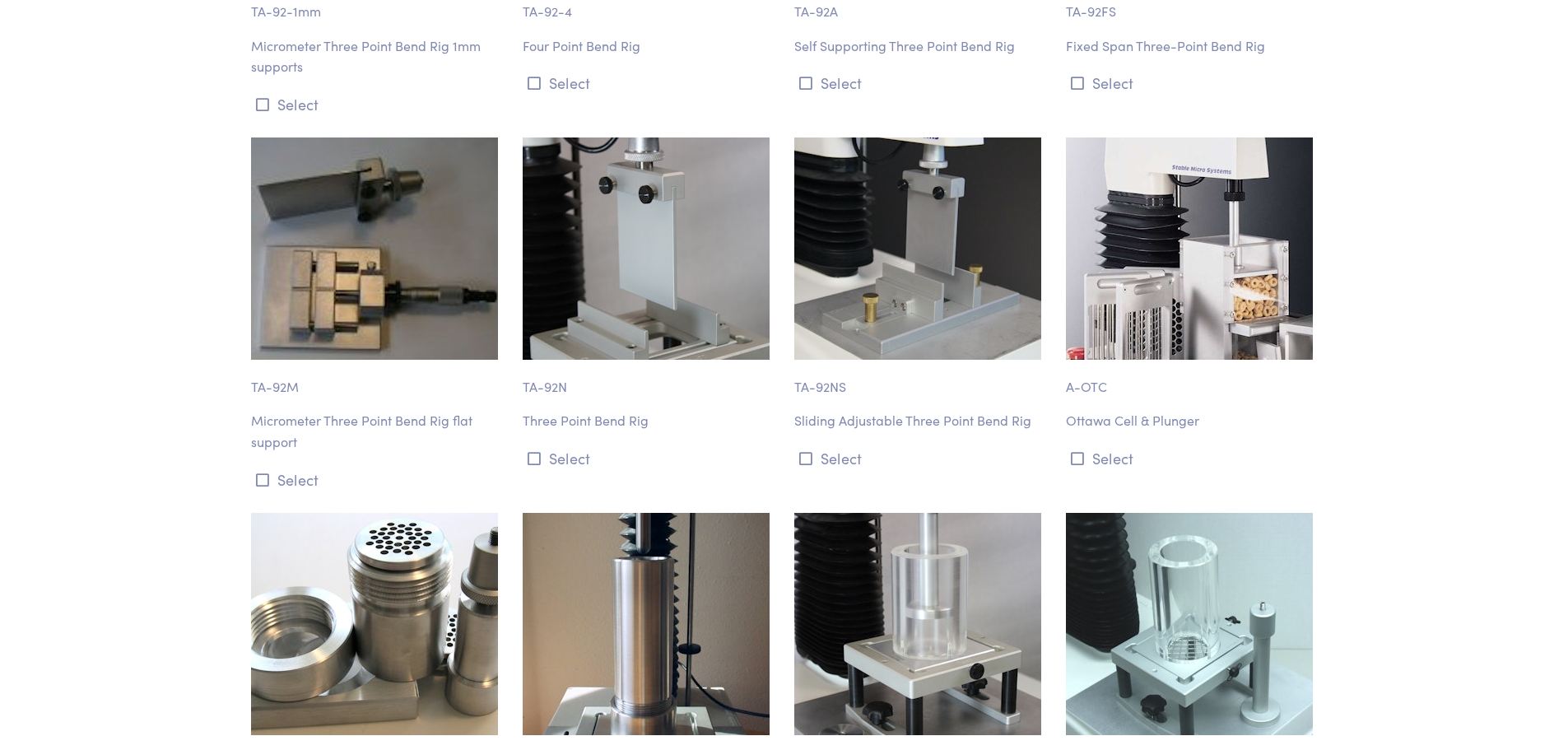
scroll to position [9718, 0]
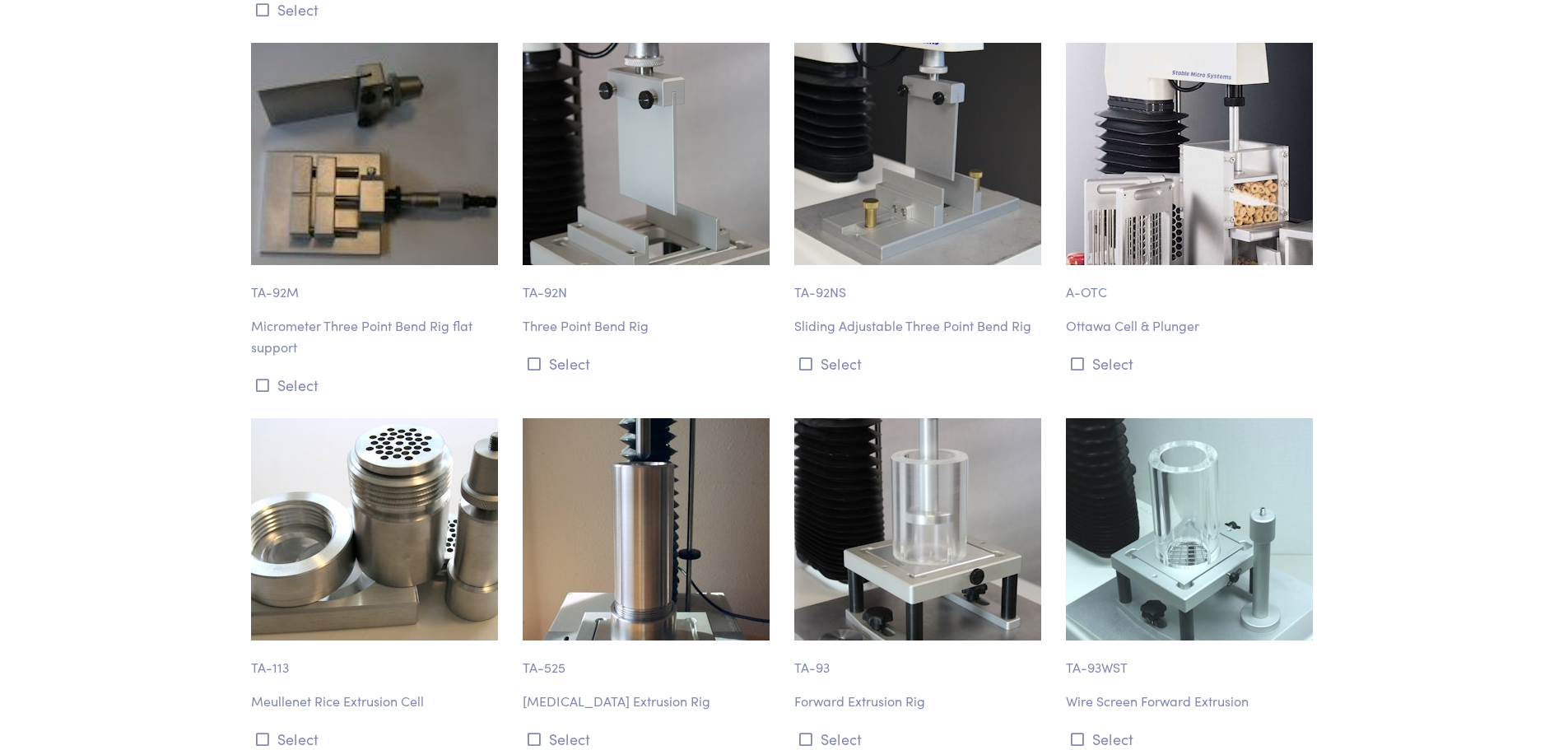
click at [278, 691] on p "Meullenet Rice Extrusion Cell" at bounding box center [376, 702] width 252 height 22
click at [278, 691] on p "Meullenet Rice Extrusion Cell" at bounding box center [376, 702] width 252 height 22
click at [261, 732] on icon at bounding box center [262, 739] width 13 height 15
click at [812, 726] on button "Select" at bounding box center [920, 739] width 252 height 27
click at [870, 468] on img at bounding box center [918, 530] width 247 height 222
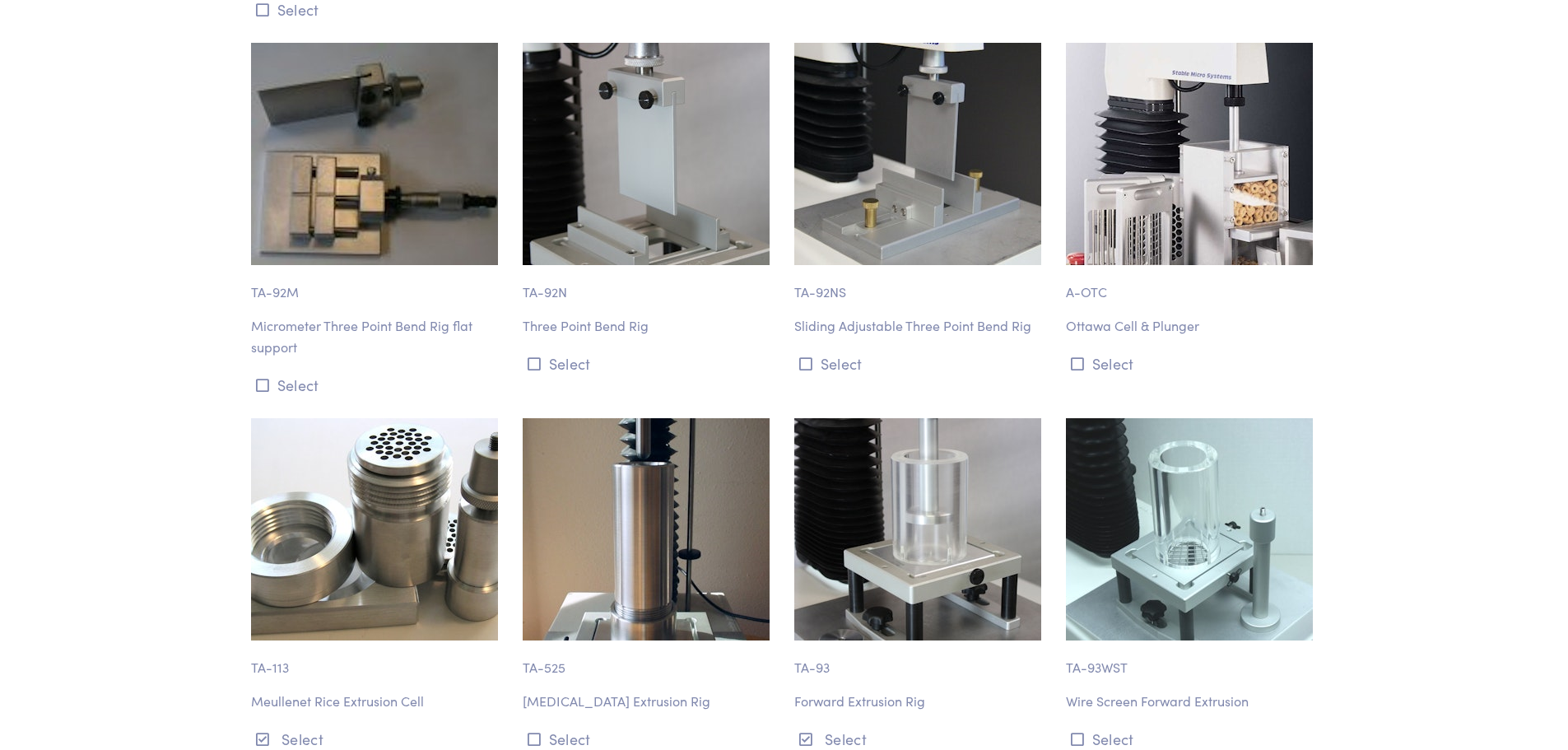
click at [870, 468] on img at bounding box center [918, 530] width 247 height 222
click at [874, 418] on img at bounding box center [918, 530] width 247 height 222
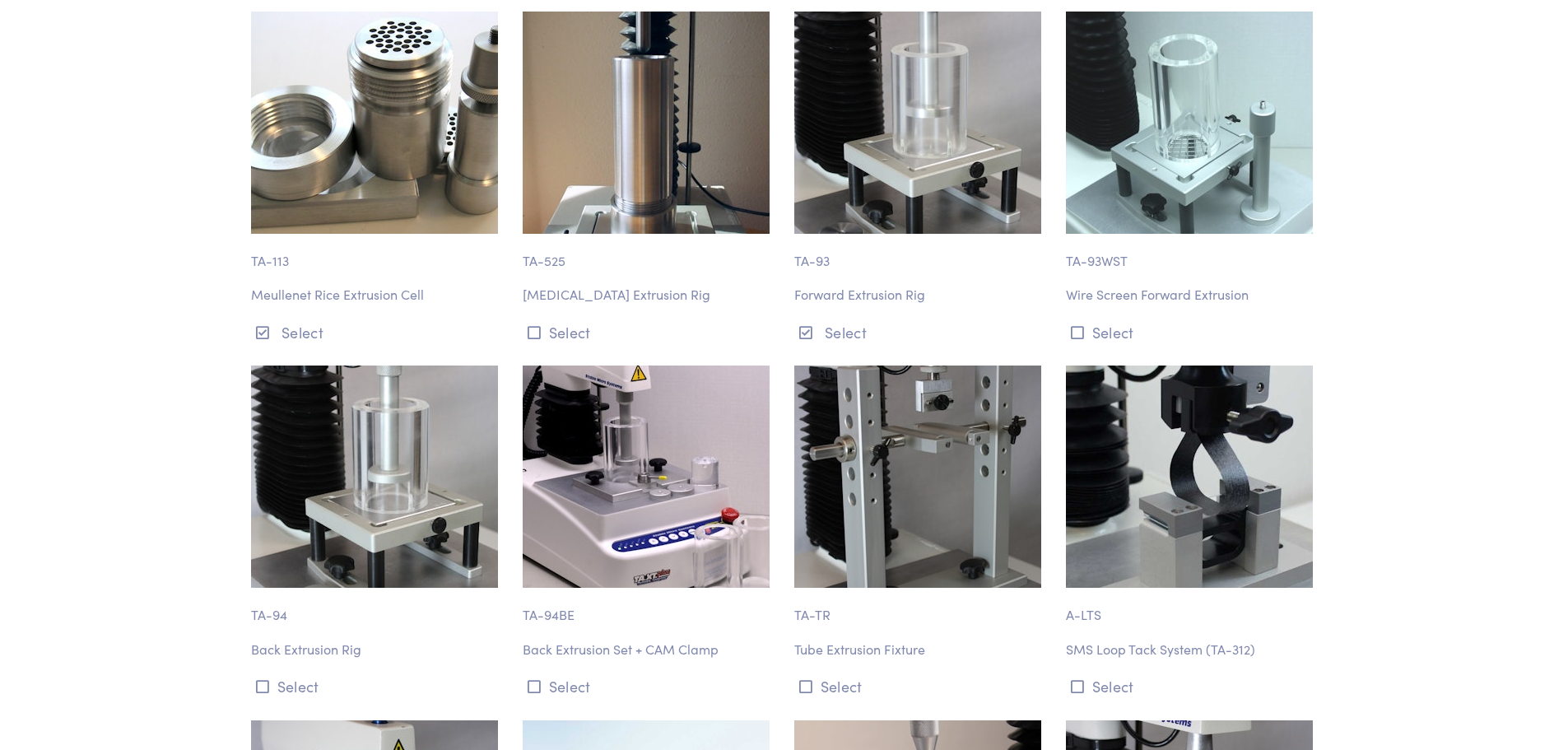
scroll to position [10130, 0]
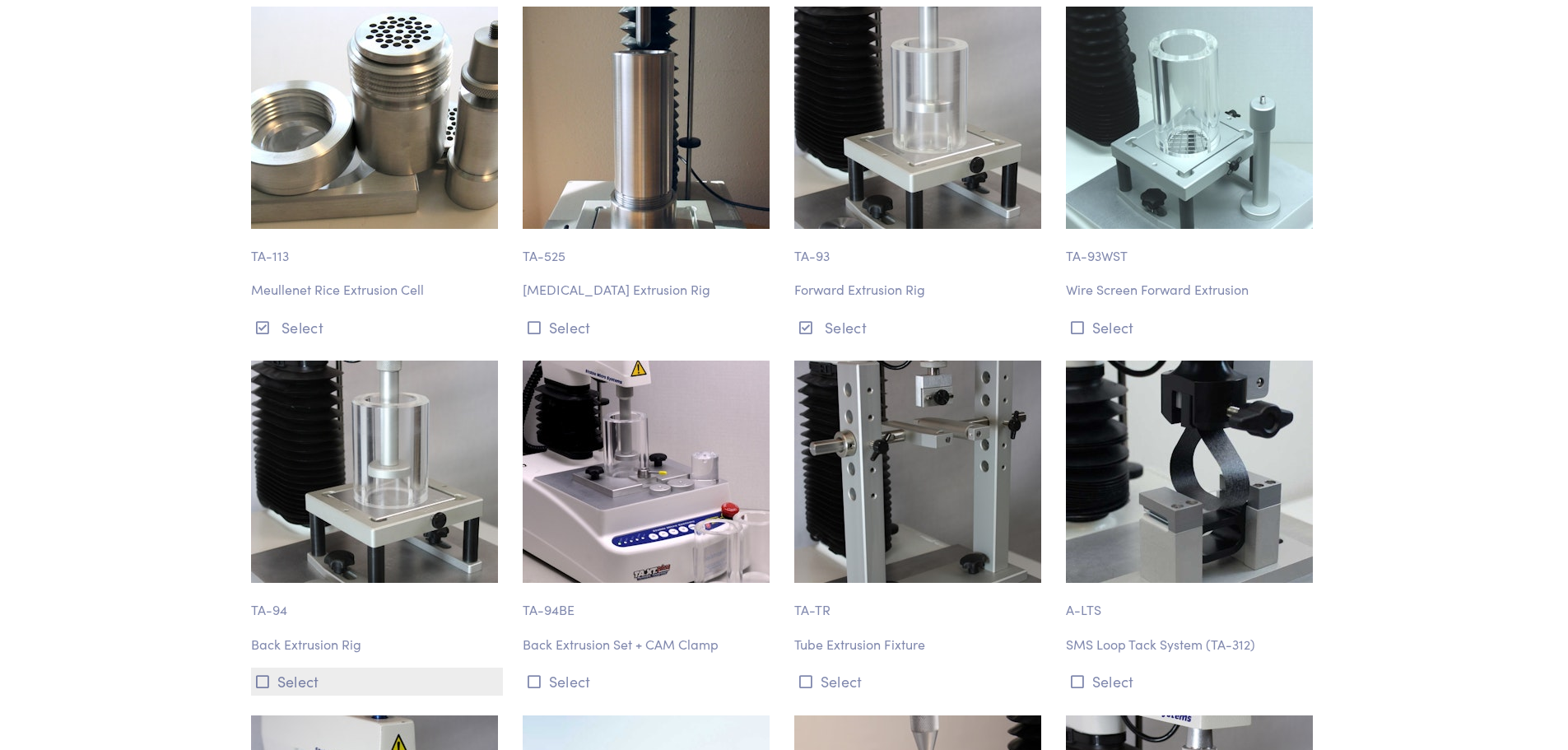
click at [260, 675] on icon at bounding box center [262, 682] width 13 height 15
click at [537, 675] on icon at bounding box center [534, 682] width 13 height 15
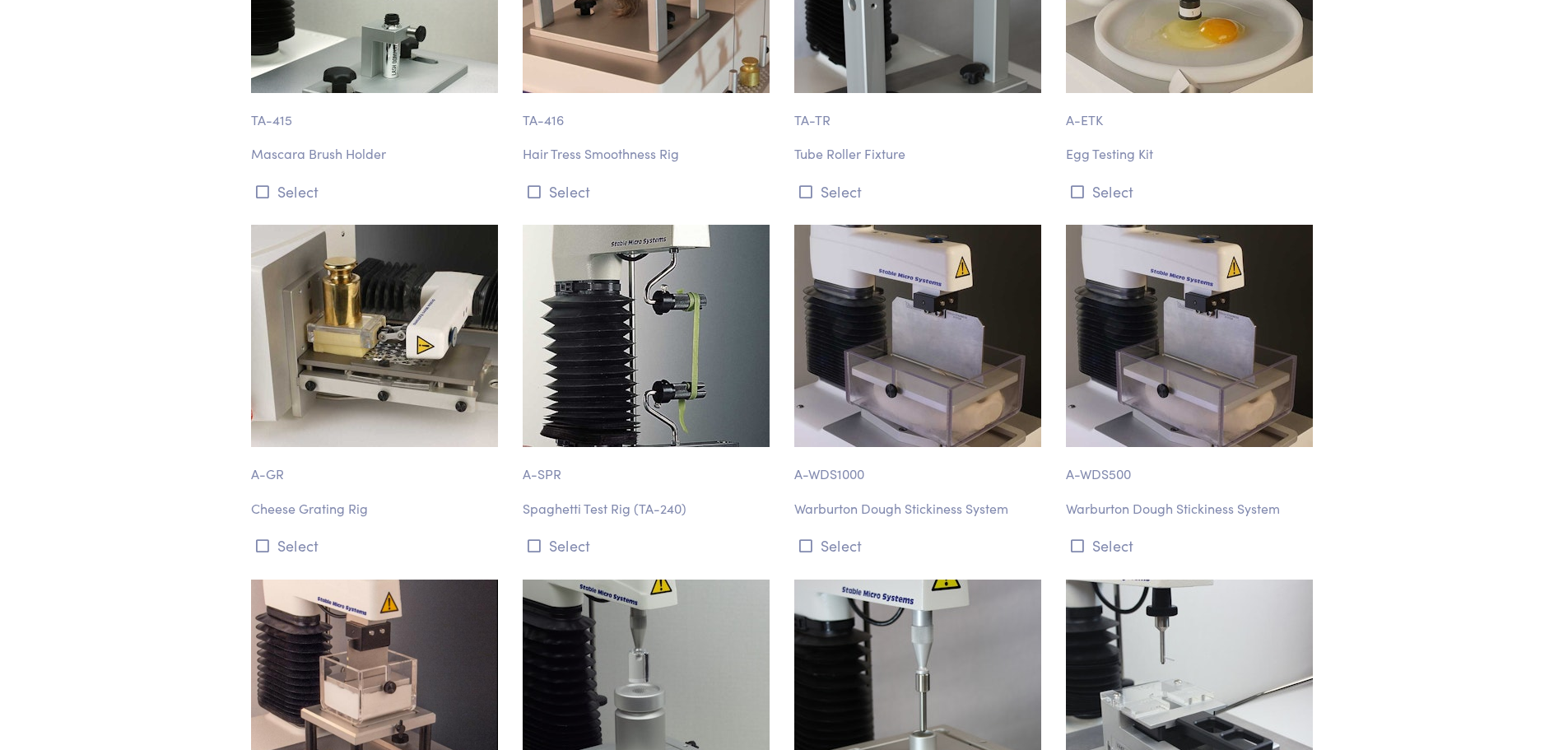
scroll to position [15154, 0]
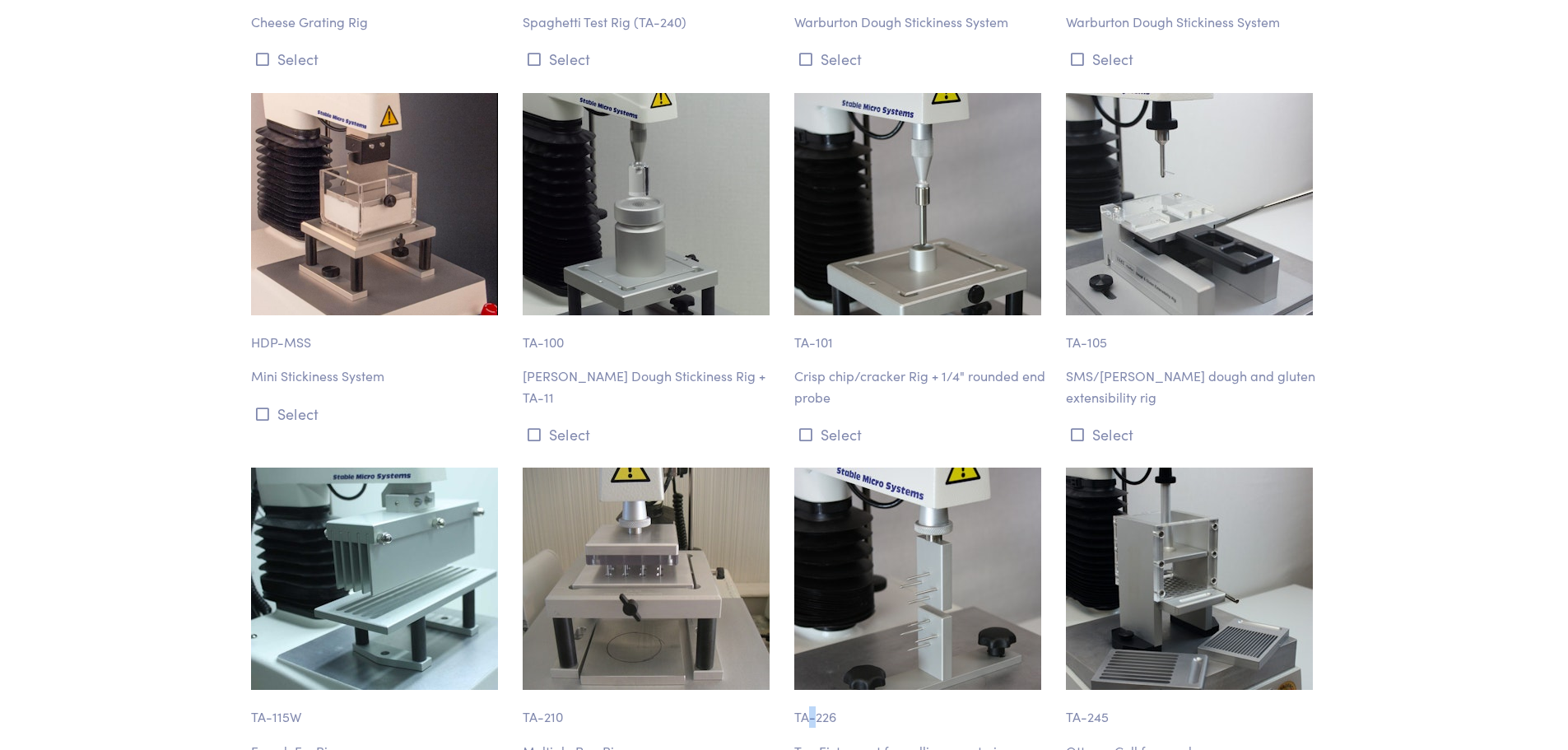
click at [810, 690] on p "TA-226" at bounding box center [920, 709] width 252 height 38
click at [811, 741] on p "Tug Fixture set for pulling apart pizza crust bagels bread" at bounding box center [920, 762] width 252 height 42
click at [778, 493] on div "TA-210 Multiple Pea Rig Select" at bounding box center [648, 645] width 271 height 356
click at [814, 468] on img at bounding box center [918, 579] width 247 height 222
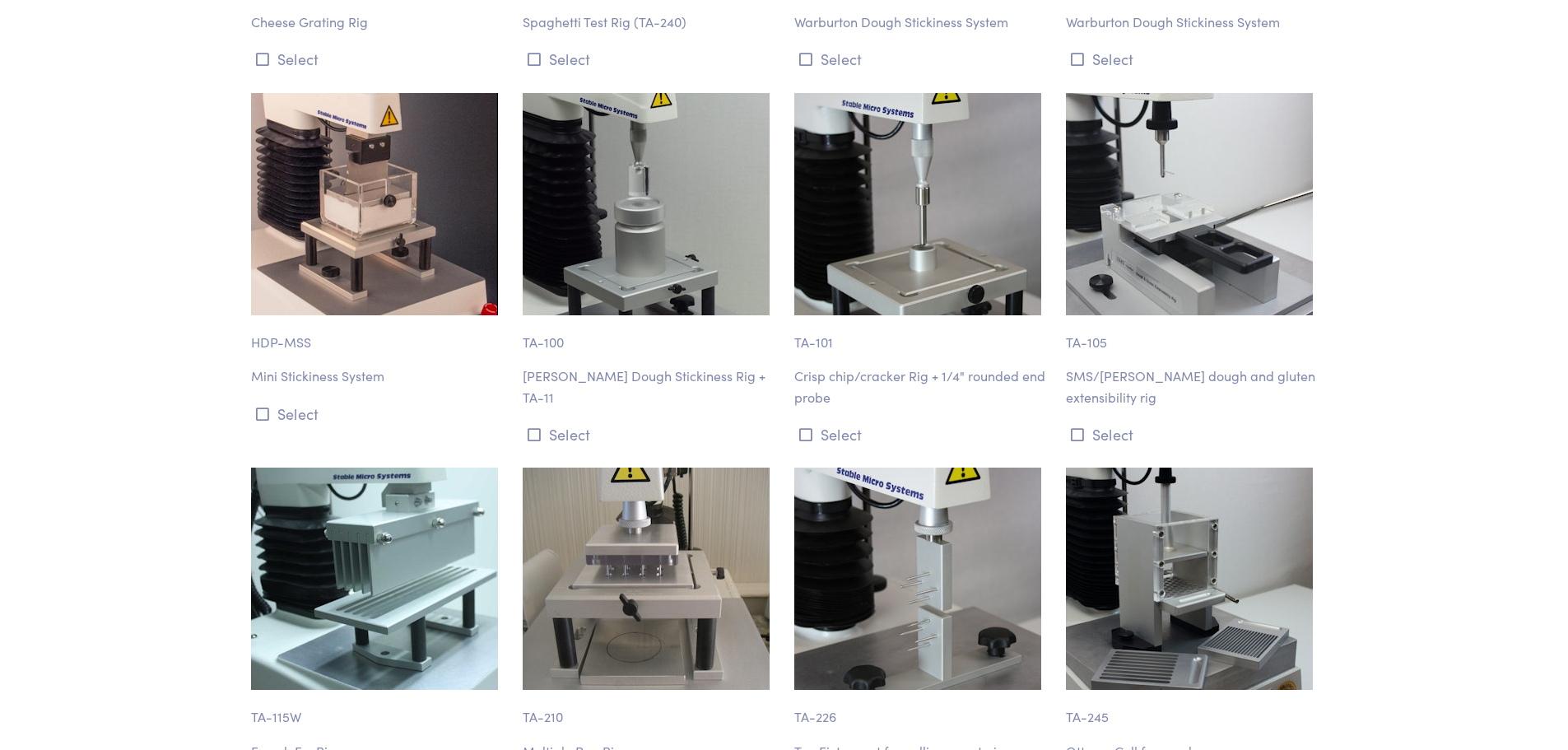
click at [814, 468] on img at bounding box center [918, 579] width 247 height 222
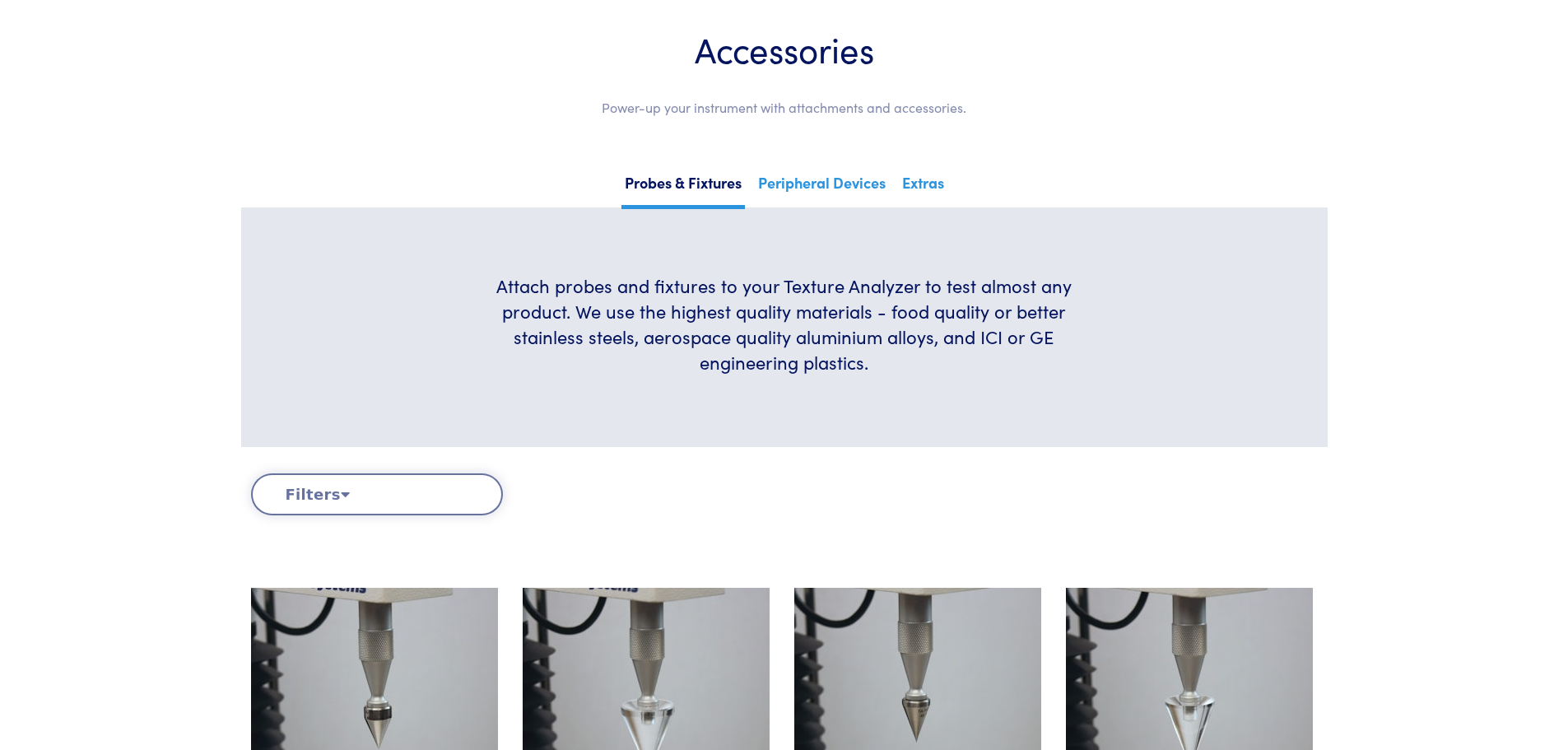
scroll to position [0, 0]
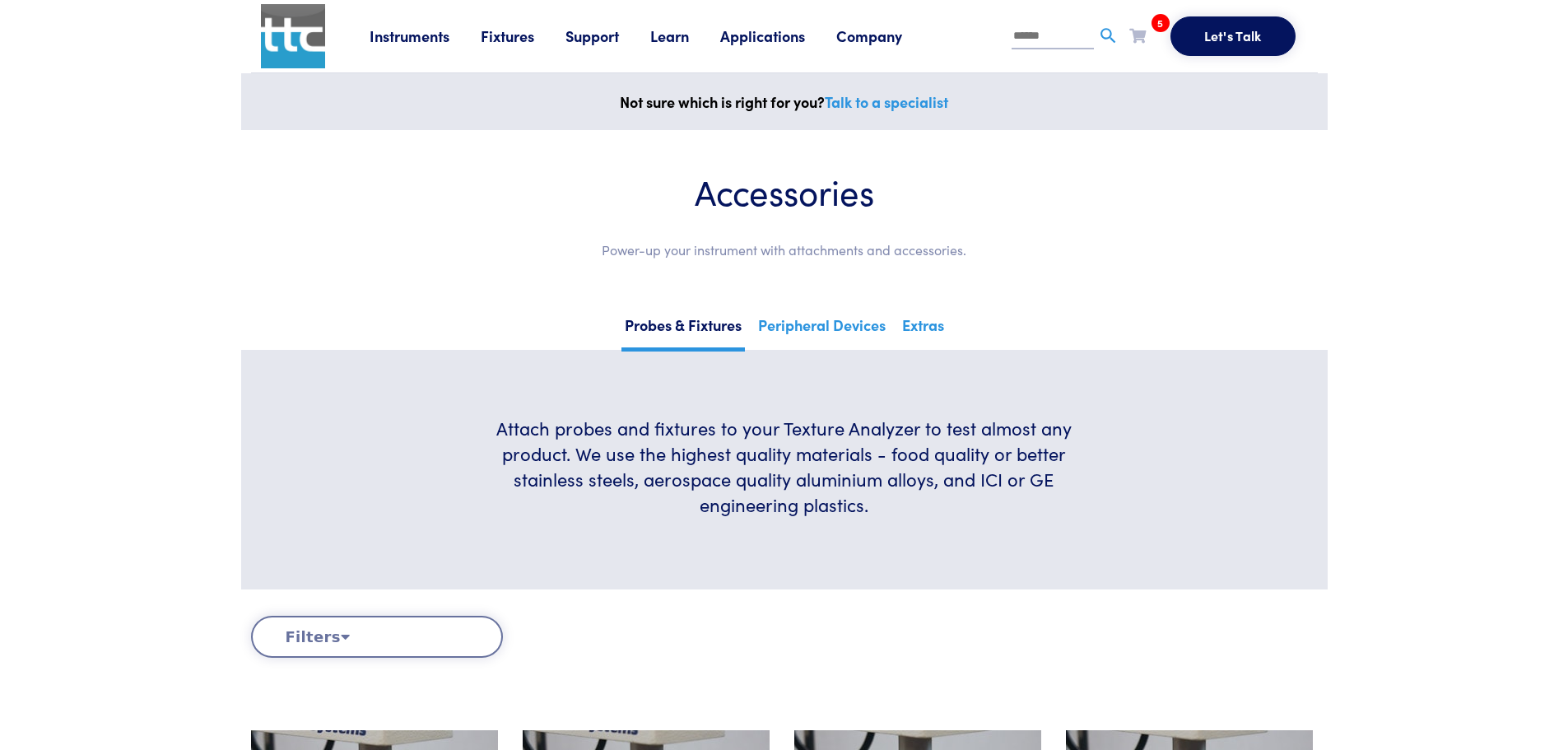
click at [1133, 32] on icon at bounding box center [1137, 35] width 16 height 15
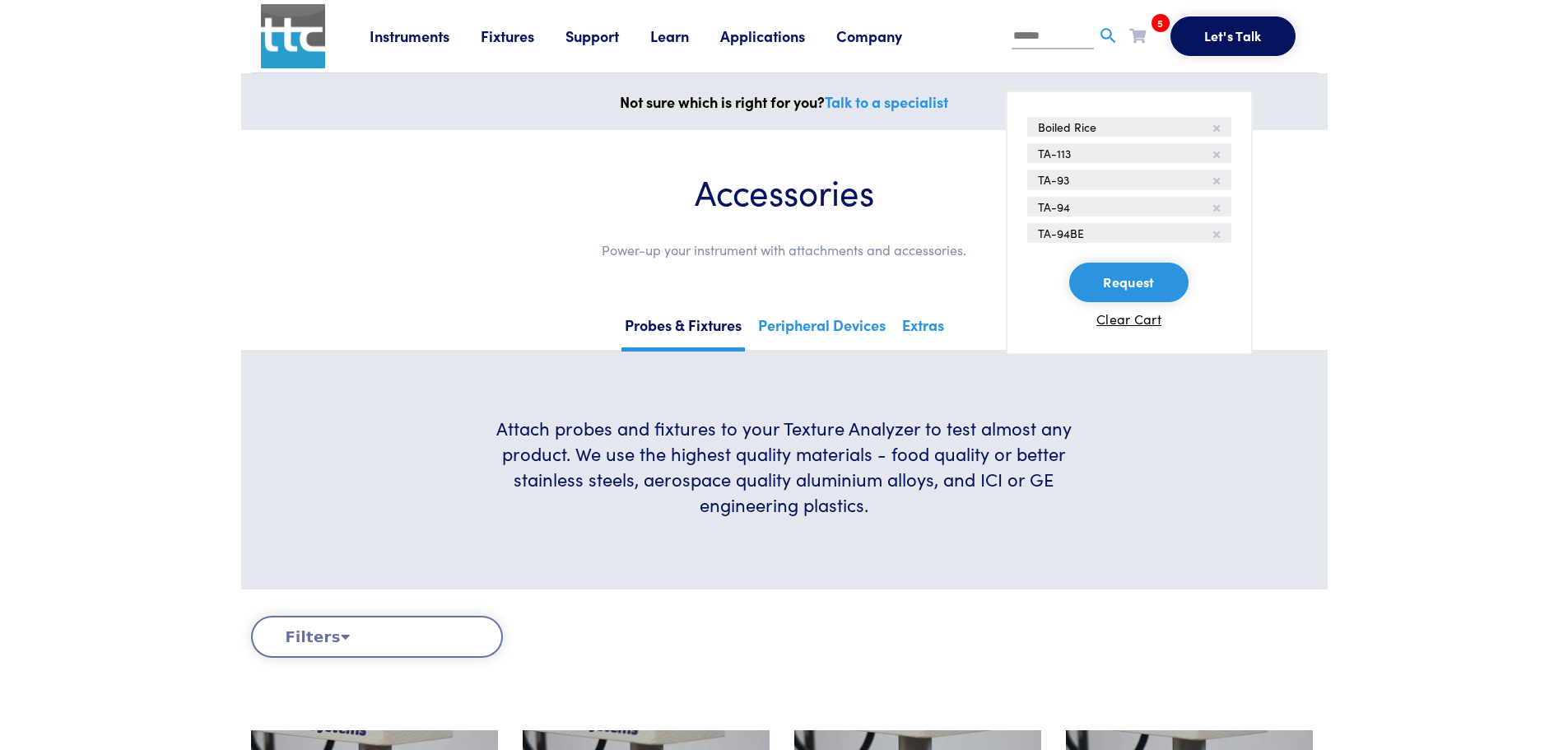
click at [1071, 223] on li "TA-94BE" at bounding box center [1129, 233] width 204 height 20
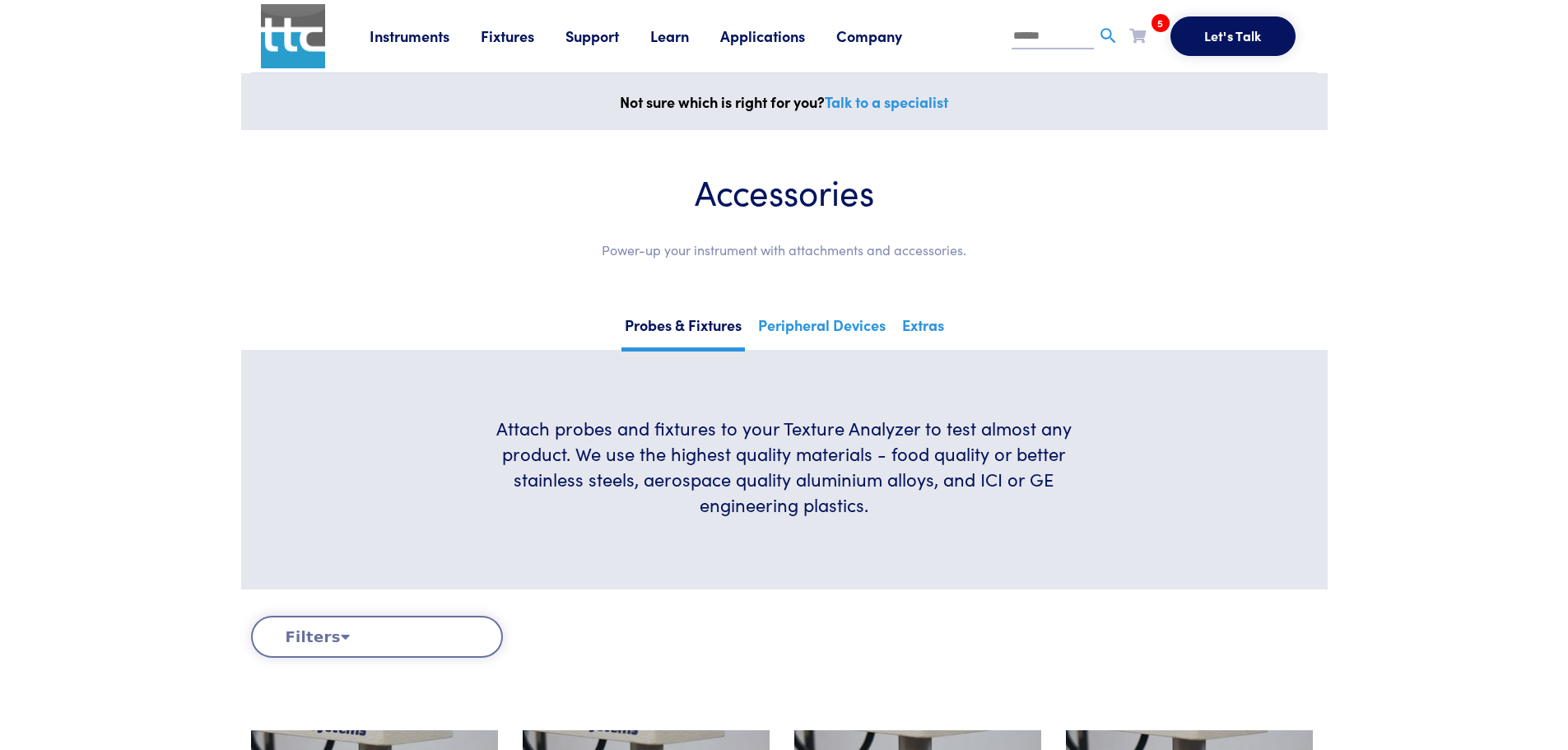
click at [1198, 43] on button "Let's Talk" at bounding box center [1233, 36] width 125 height 39
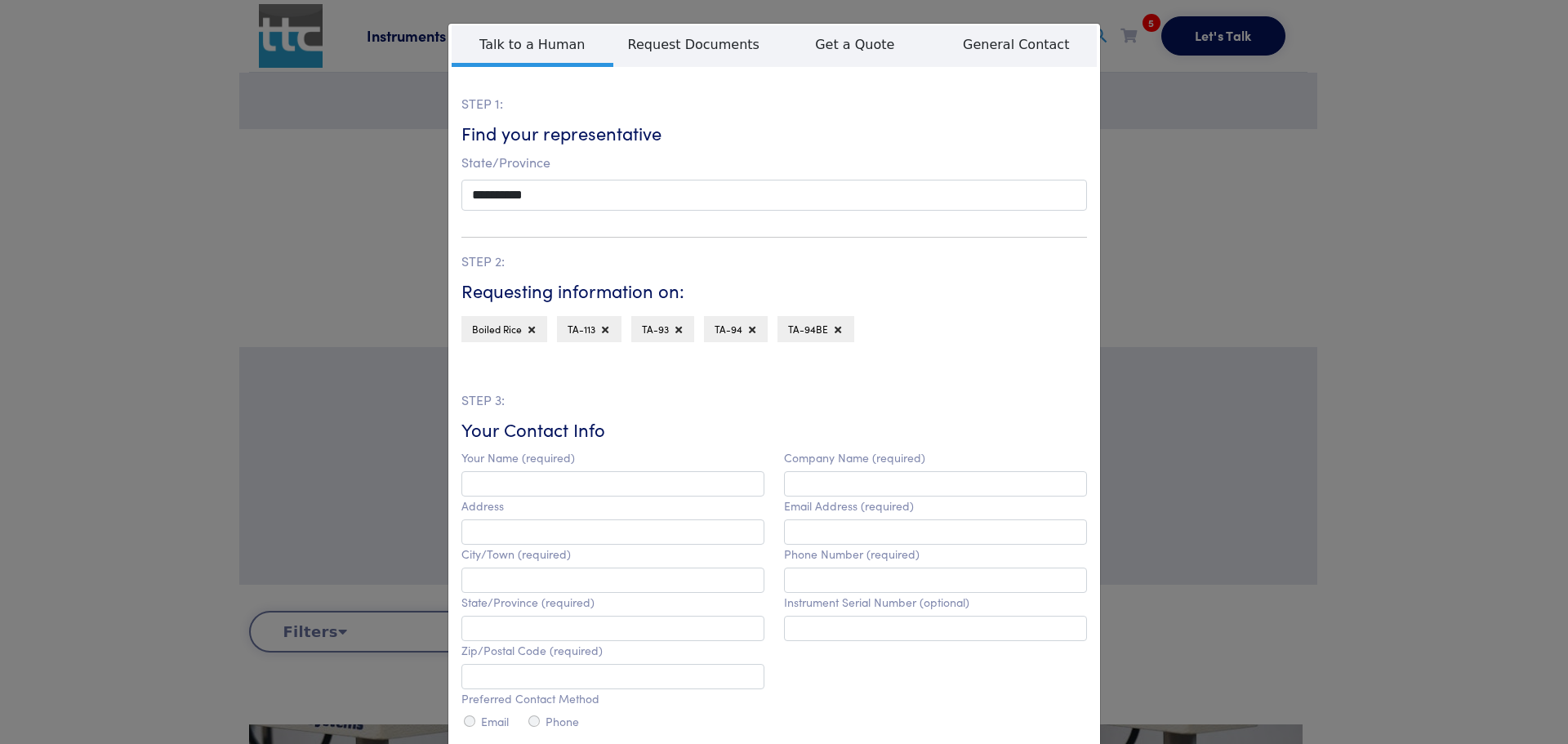
click at [1148, 246] on div "**********" at bounding box center [784, 372] width 1568 height 744
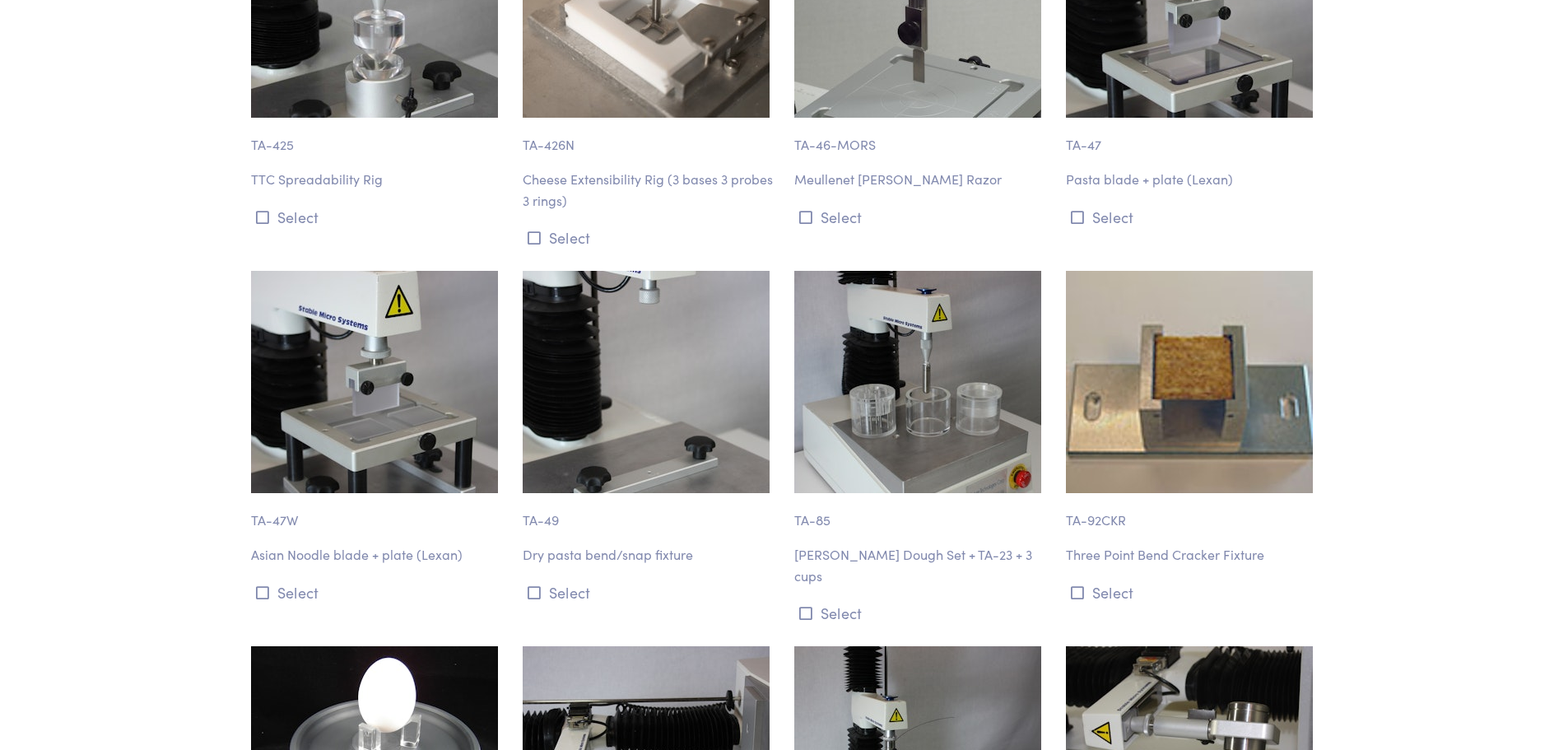
scroll to position [16454, 0]
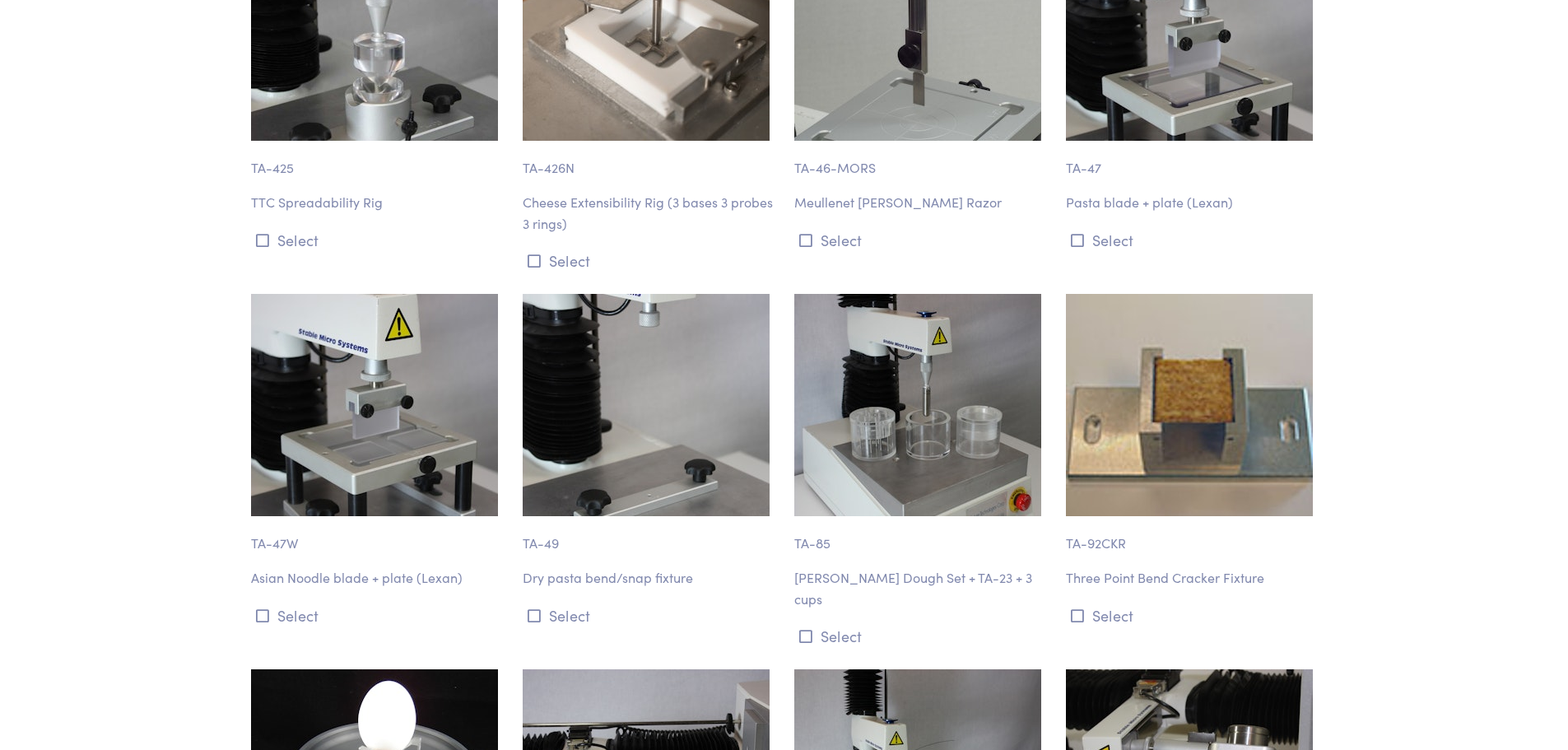
click at [433, 294] on img at bounding box center [374, 405] width 247 height 222
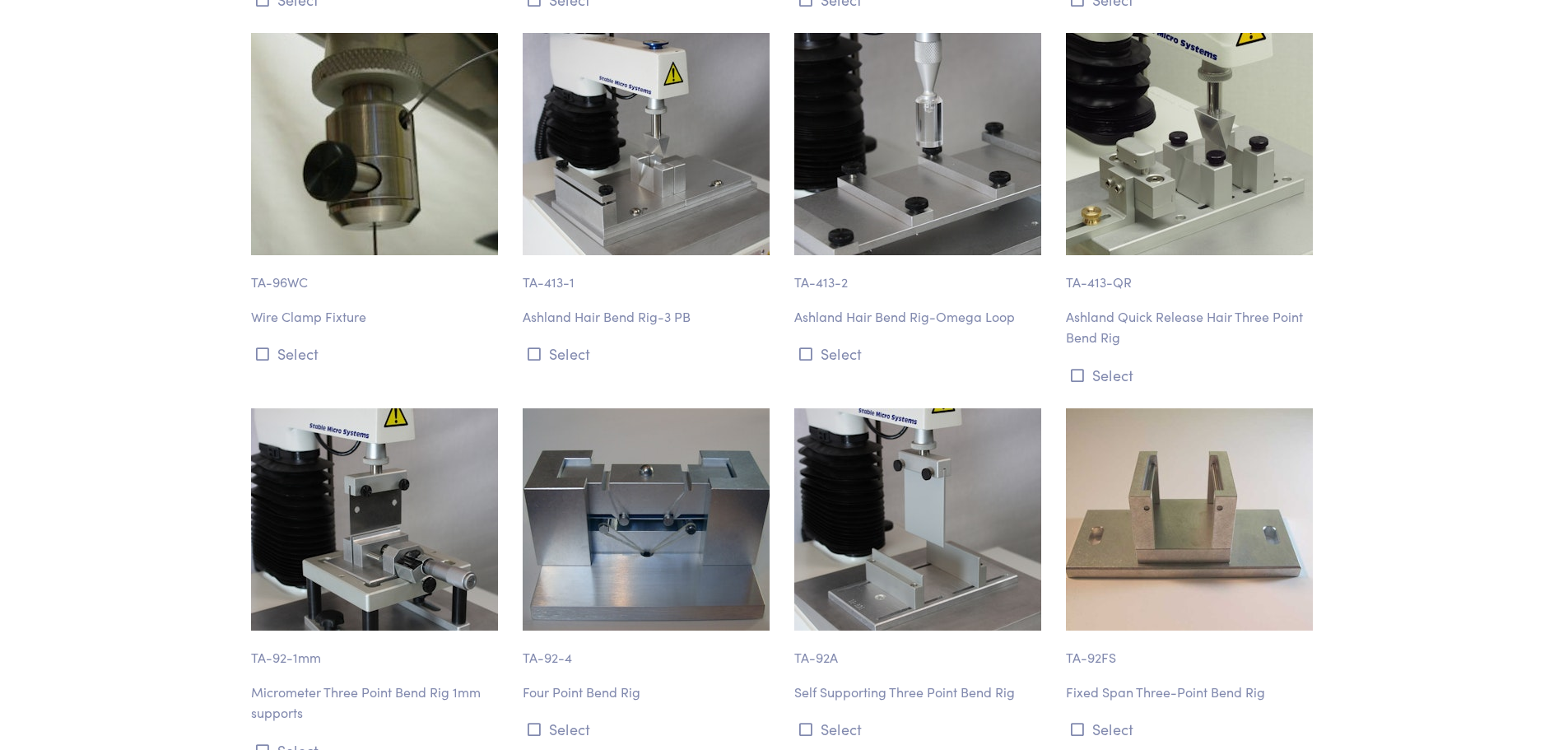
scroll to position [9718, 0]
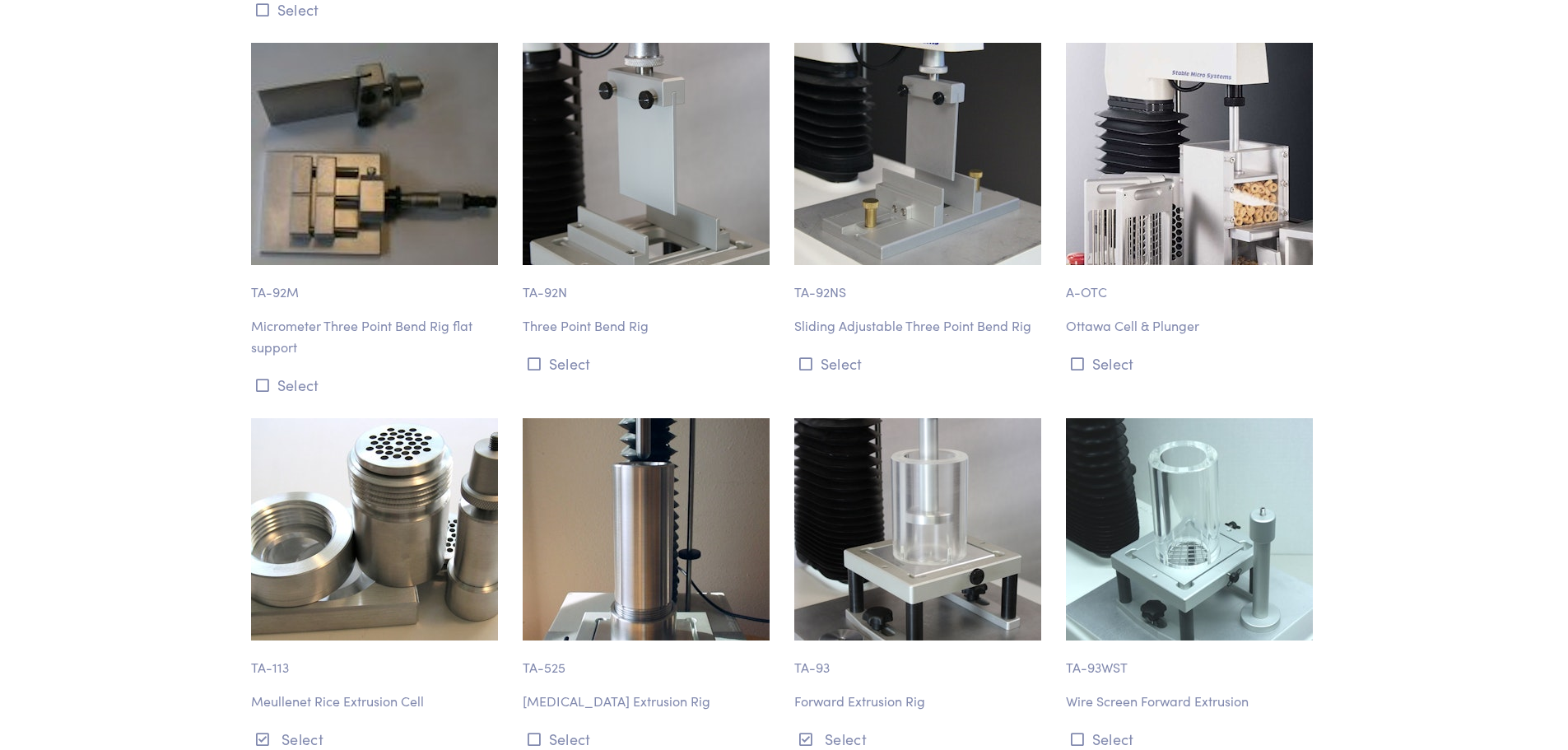
click at [807, 641] on p "TA-93" at bounding box center [920, 659] width 252 height 38
drag, startPoint x: 793, startPoint y: 483, endPoint x: 826, endPoint y: 429, distance: 63.3
click at [826, 429] on img at bounding box center [918, 530] width 247 height 222
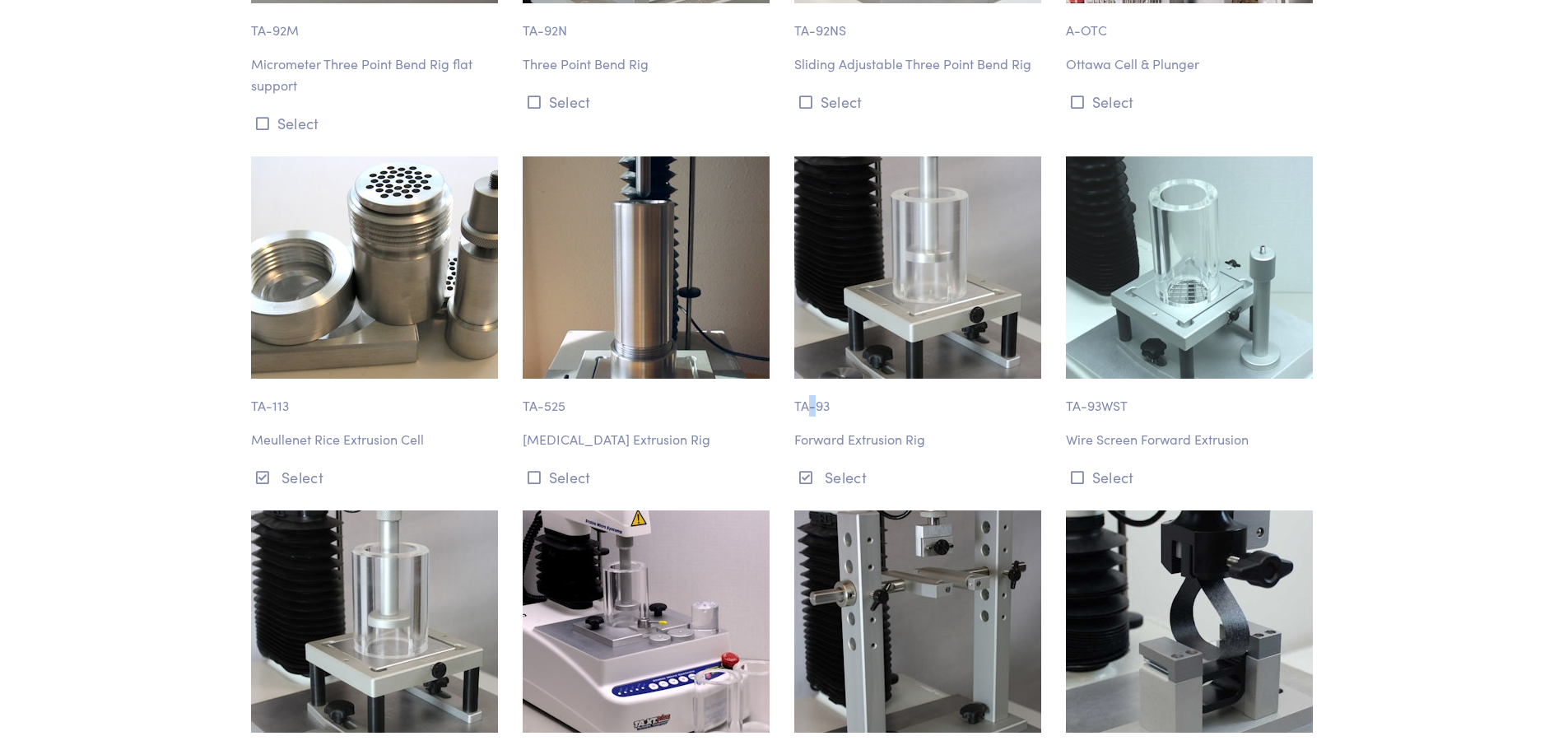
scroll to position [9883, 0]
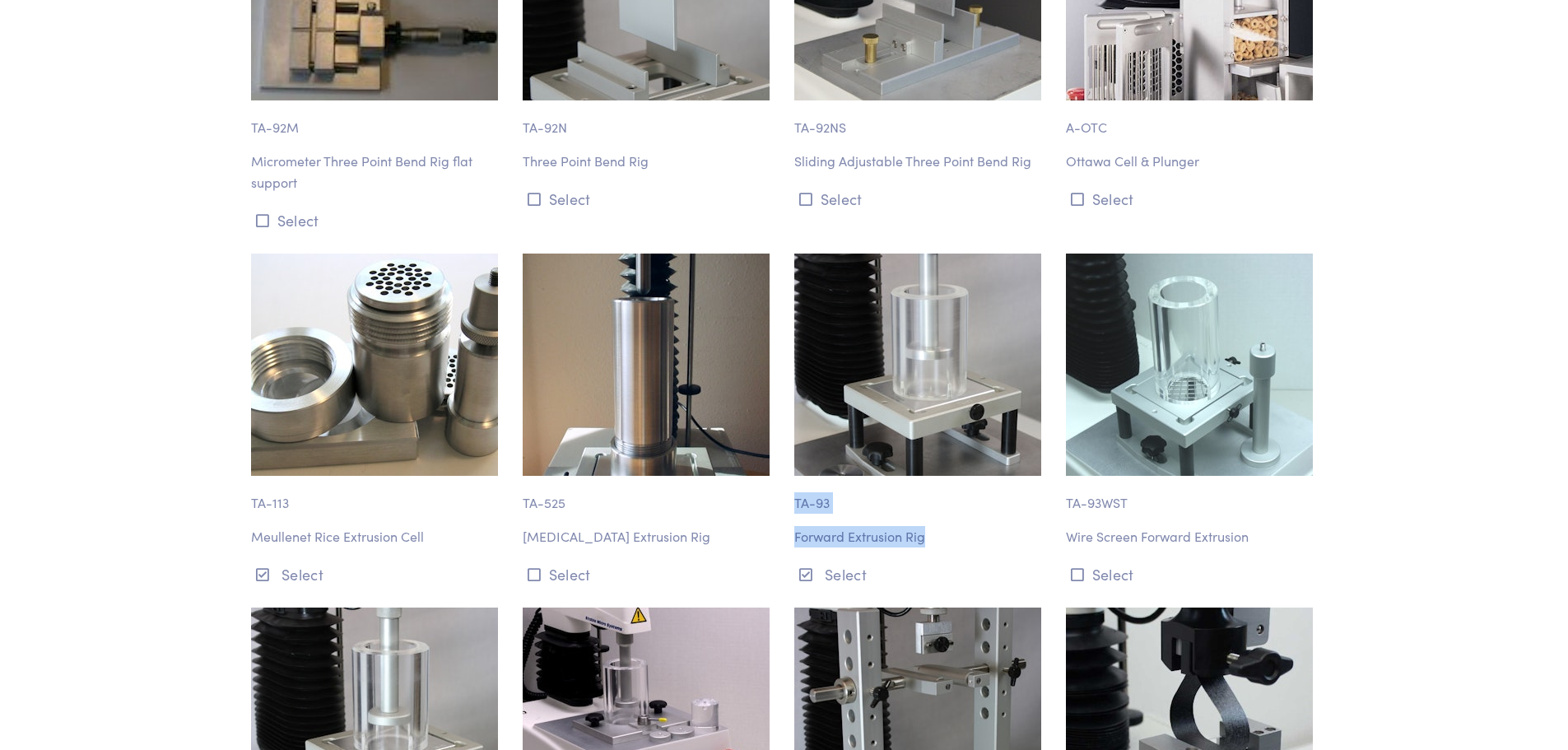
drag, startPoint x: 939, startPoint y: 433, endPoint x: 789, endPoint y: 396, distance: 154.5
click at [789, 396] on div "TA-93 Forward Extrusion Rig Select" at bounding box center [920, 420] width 271 height 334
copy div "TA-93 Forward Extrusion Rig"
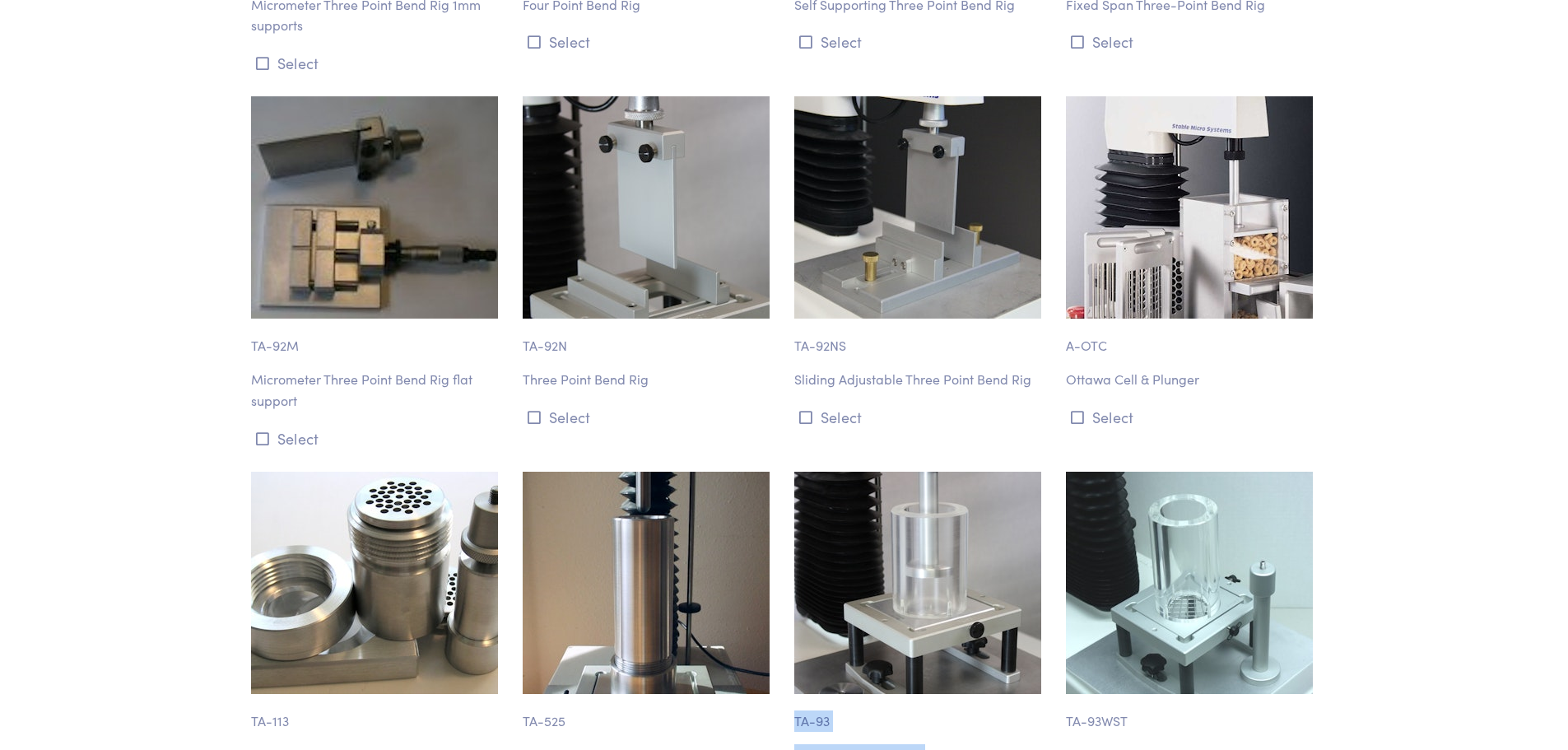
scroll to position [9636, 0]
